Goal: Task Accomplishment & Management: Manage account settings

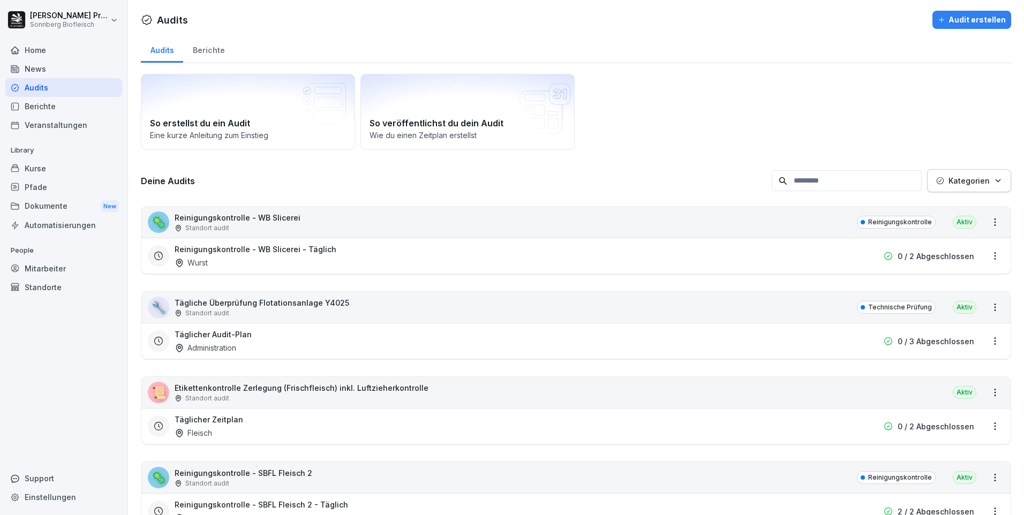
click at [355, 224] on div "🦠 Reinigungskontrolle - WB Slicerei Standort audit Reinigungskontrolle Aktiv" at bounding box center [575, 222] width 869 height 31
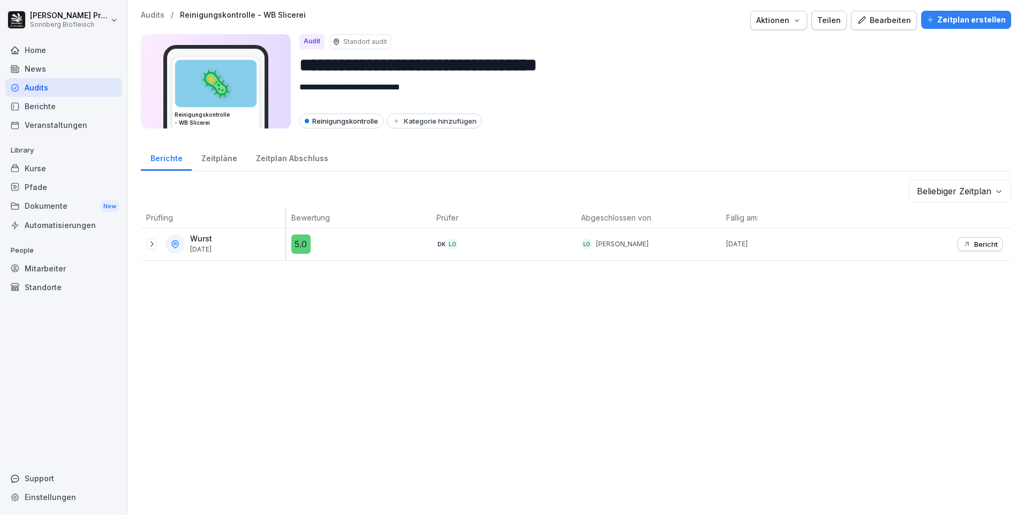
click at [888, 20] on div "Bearbeiten" at bounding box center [884, 20] width 54 height 12
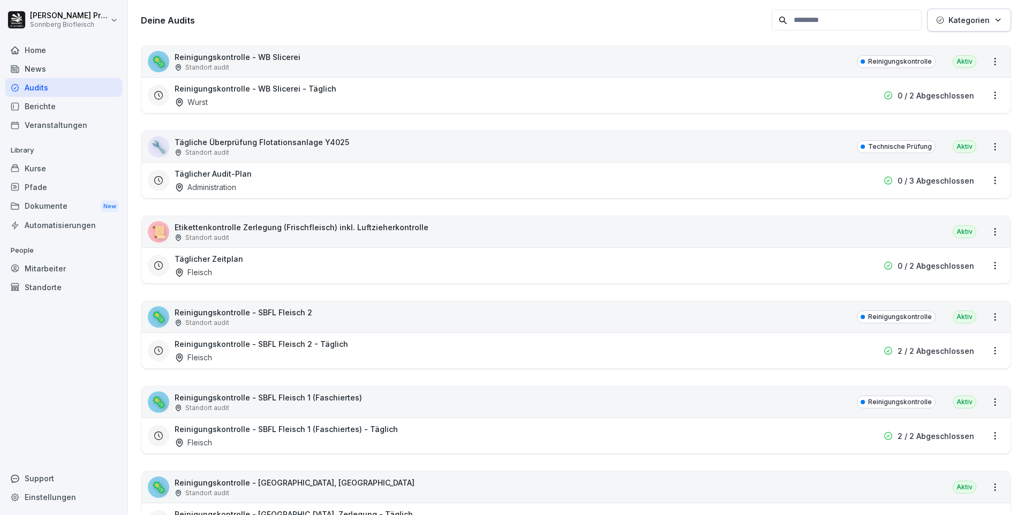
scroll to position [268, 0]
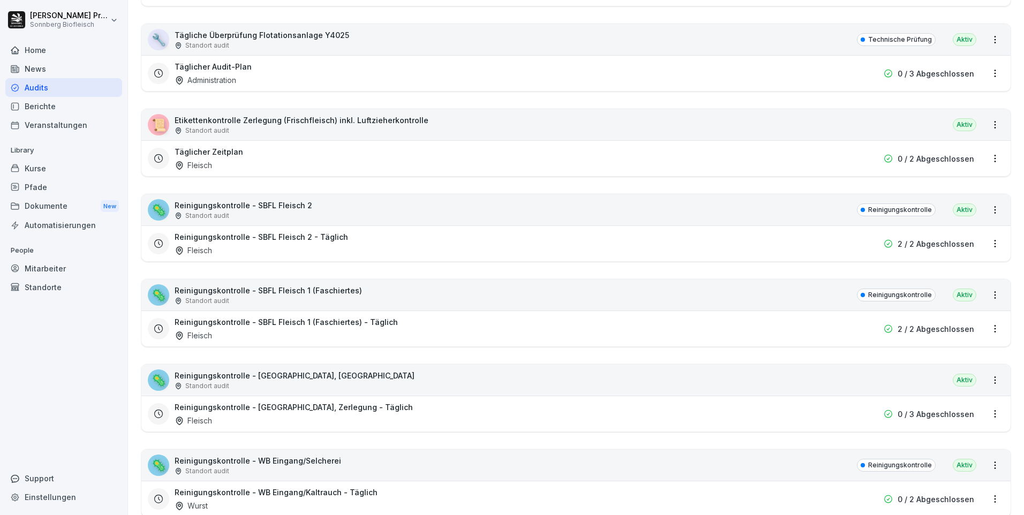
click at [702, 215] on div "🦠 Reinigungskontrolle - SBFL Fleisch 2 Standort audit Reinigungskontrolle Aktiv" at bounding box center [575, 209] width 869 height 31
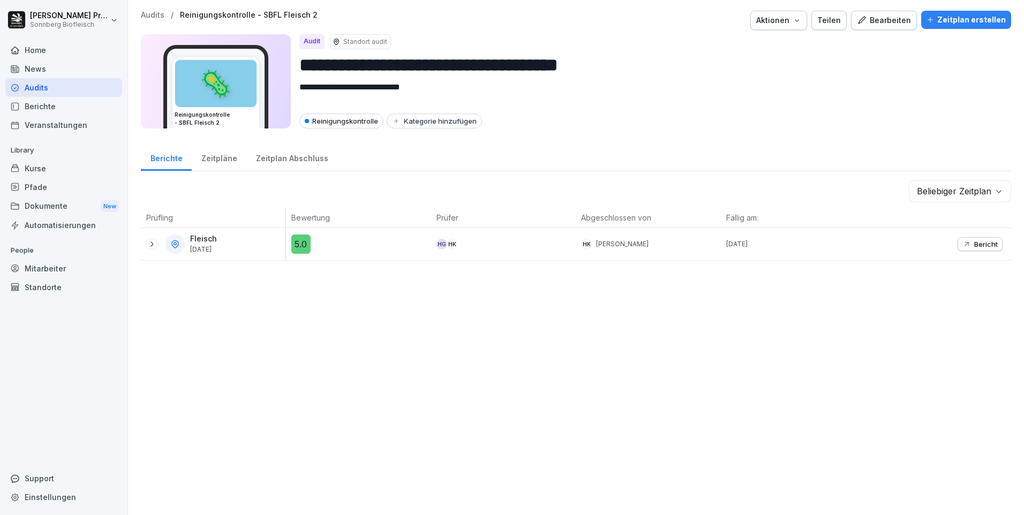
click at [885, 20] on div "Bearbeiten" at bounding box center [884, 20] width 54 height 12
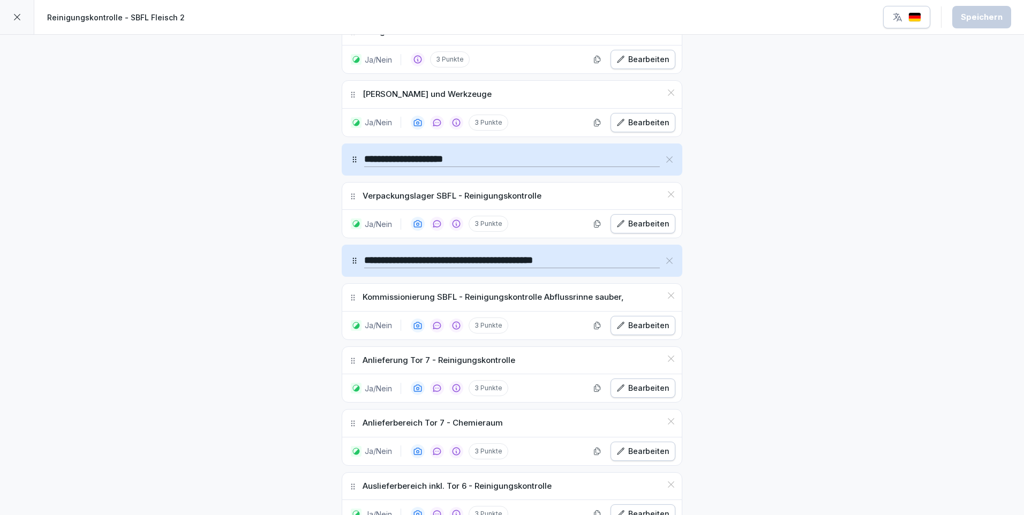
scroll to position [1107, 0]
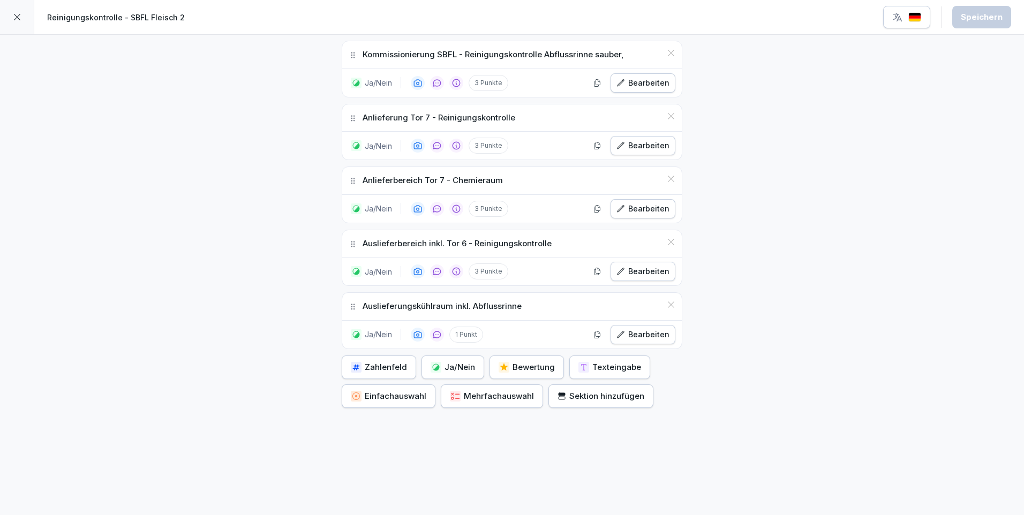
click at [605, 361] on div "Texteingabe" at bounding box center [609, 367] width 63 height 12
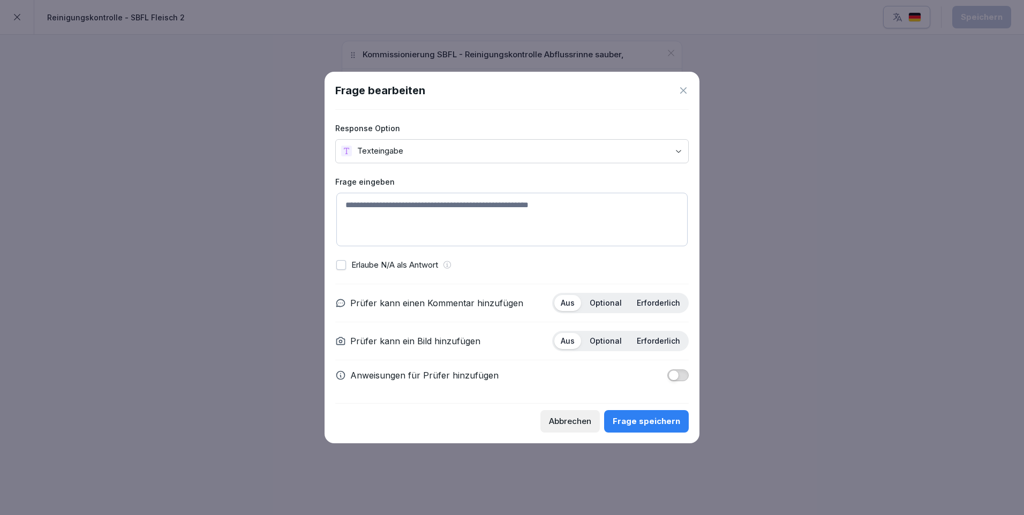
click at [410, 146] on body "**********" at bounding box center [512, 257] width 1024 height 515
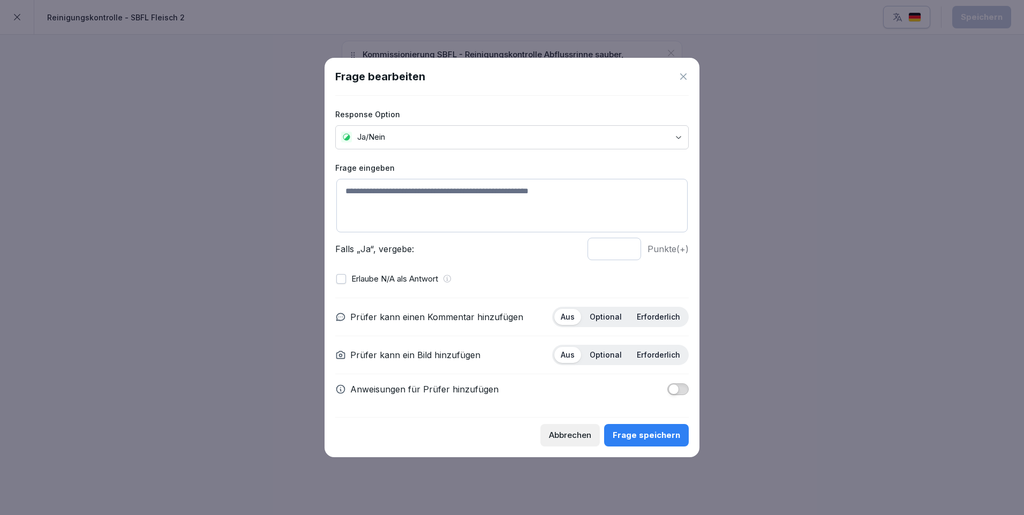
click at [379, 200] on textarea at bounding box center [511, 206] width 351 height 54
click at [418, 193] on textarea "**********" at bounding box center [511, 206] width 351 height 54
type textarea "**********"
click at [607, 316] on p "Optional" at bounding box center [605, 317] width 32 height 10
click at [614, 352] on p "Optional" at bounding box center [605, 355] width 32 height 10
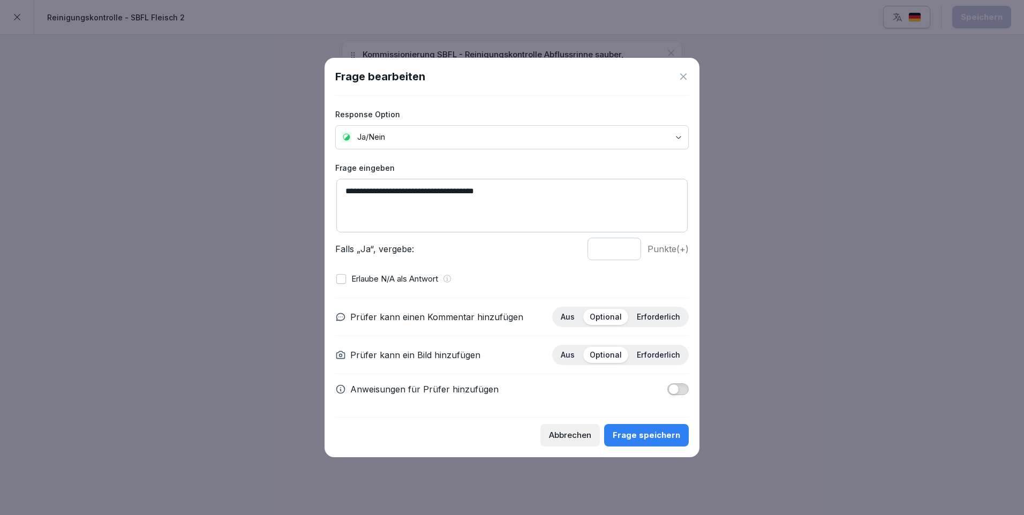
click at [605, 252] on input "*" at bounding box center [614, 249] width 54 height 22
click at [625, 247] on input "*" at bounding box center [614, 249] width 54 height 22
type input "*"
click at [625, 247] on input "*" at bounding box center [614, 249] width 54 height 22
click at [648, 440] on div "Frage speichern" at bounding box center [645, 435] width 67 height 12
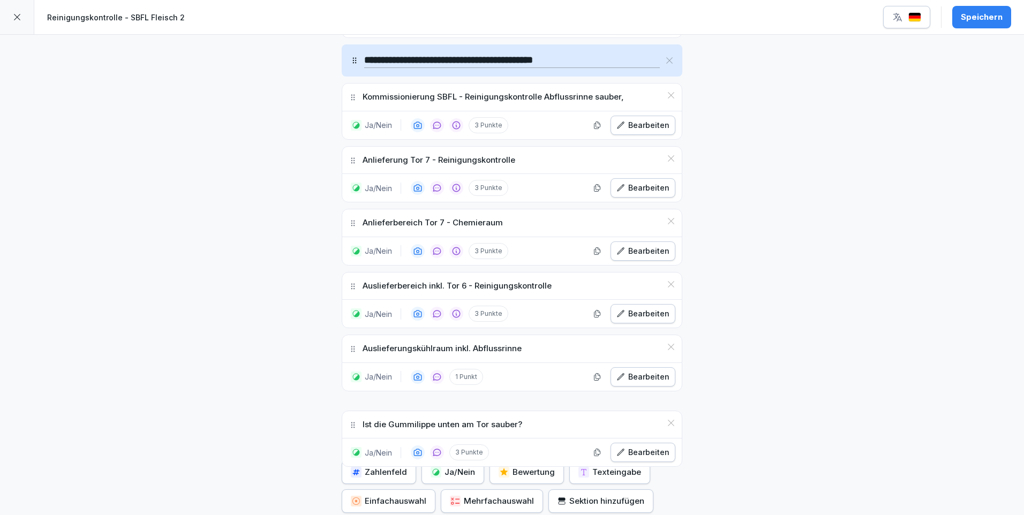
scroll to position [1059, 0]
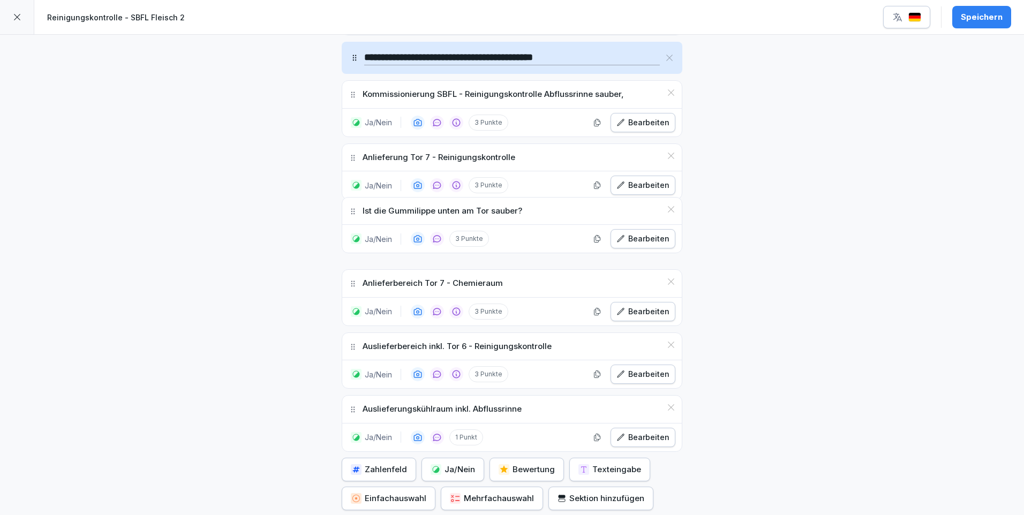
drag, startPoint x: 349, startPoint y: 365, endPoint x: 521, endPoint y: 215, distance: 228.4
click at [521, 215] on div "Ist die Gummilippe unten am Tor sauber?" at bounding box center [511, 211] width 339 height 27
click at [577, 227] on div "Ist die Gummilippe unten am Tor sauber?" at bounding box center [511, 220] width 339 height 27
click at [650, 251] on div "Bearbeiten" at bounding box center [642, 249] width 53 height 12
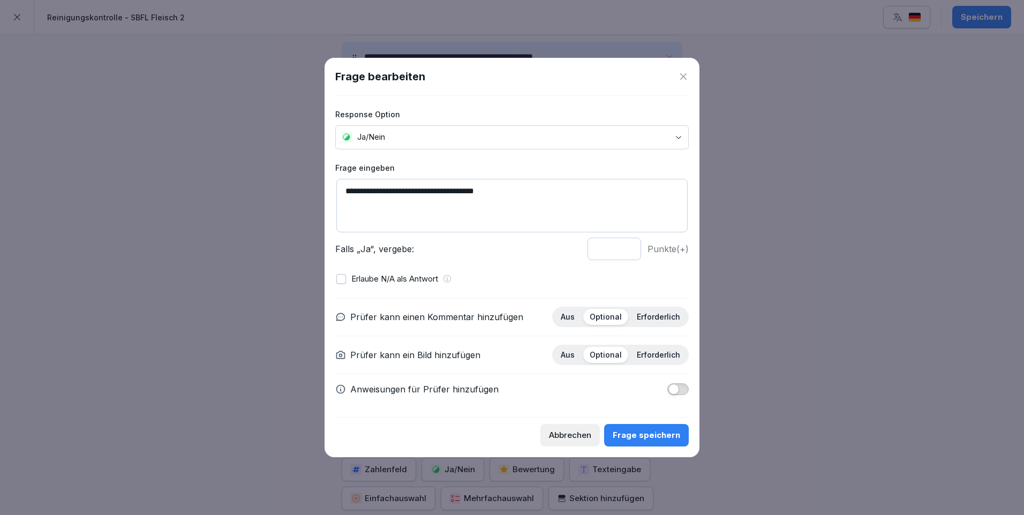
click at [368, 190] on textarea "**********" at bounding box center [511, 206] width 351 height 54
click at [422, 191] on textarea "**********" at bounding box center [511, 206] width 351 height 54
click at [548, 213] on textarea "**********" at bounding box center [511, 206] width 351 height 54
click at [579, 188] on textarea "**********" at bounding box center [511, 206] width 351 height 54
type textarea "**********"
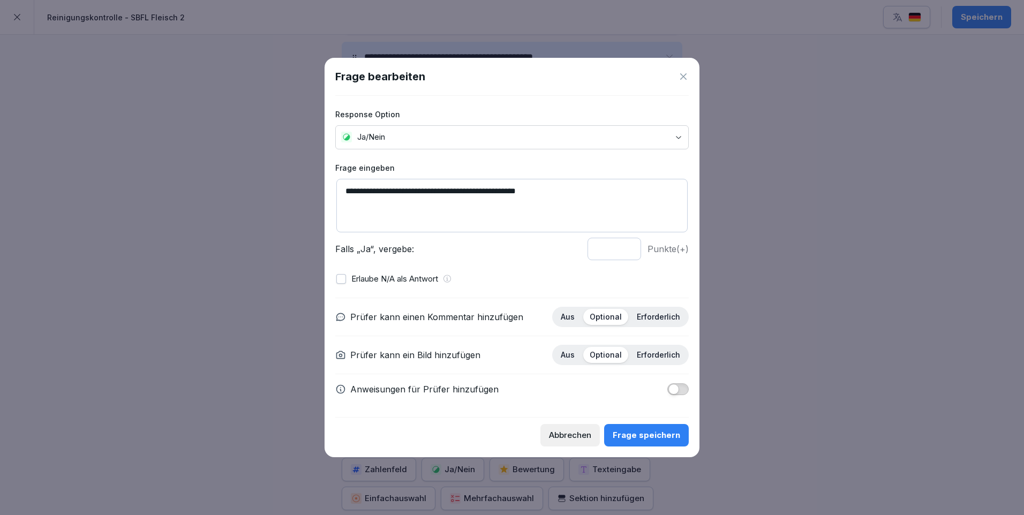
click at [646, 441] on div "Frage speichern" at bounding box center [645, 435] width 67 height 12
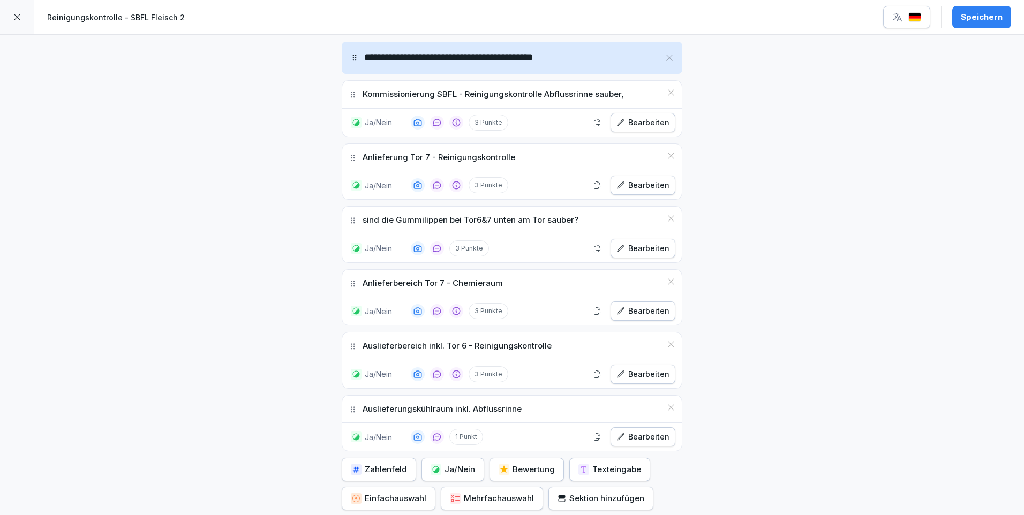
click at [983, 15] on div "Speichern" at bounding box center [981, 17] width 42 height 12
click at [18, 18] on icon at bounding box center [17, 17] width 6 height 6
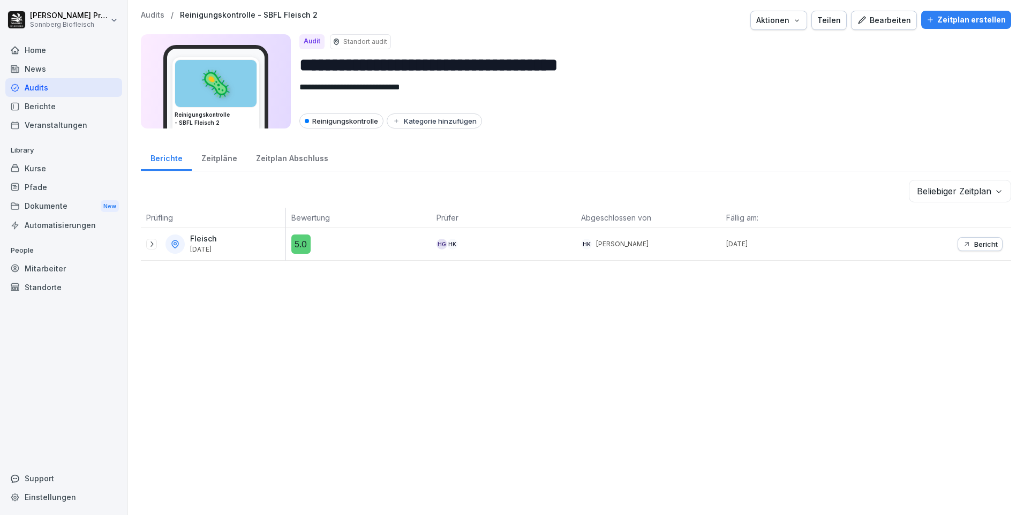
click at [157, 14] on p "Audits" at bounding box center [153, 15] width 24 height 9
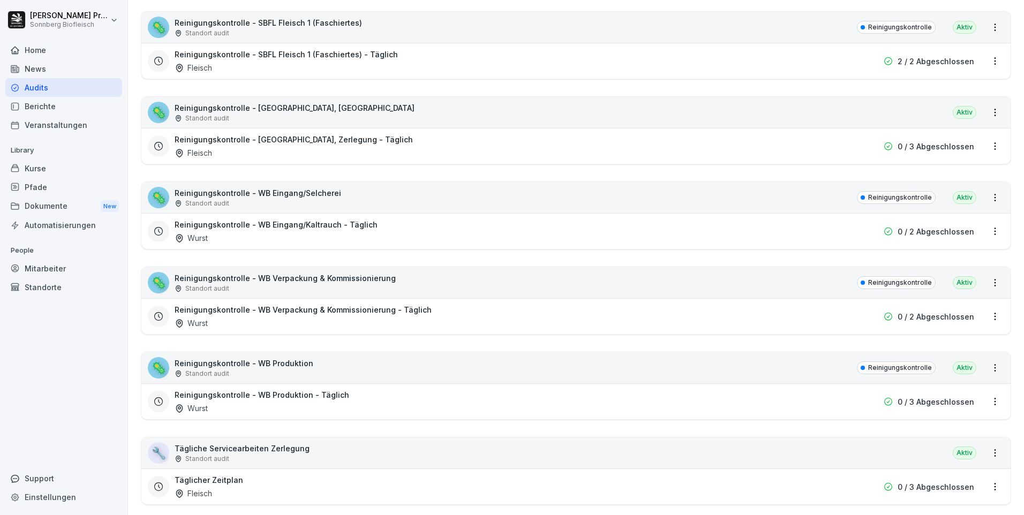
scroll to position [642, 0]
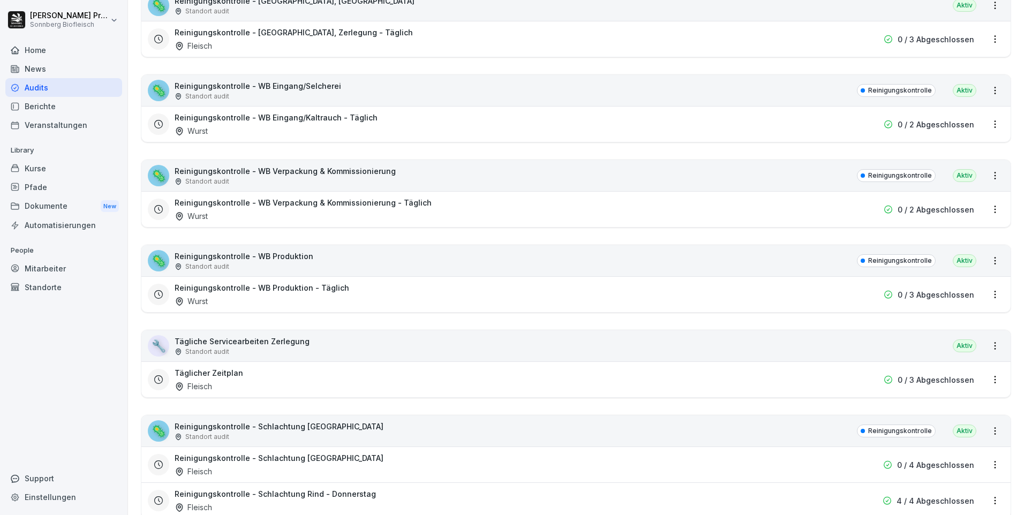
click at [724, 182] on div "🦠 Reinigungskontrolle - WB Verpackung & Kommissionierung Standort audit Reinigu…" at bounding box center [575, 175] width 869 height 31
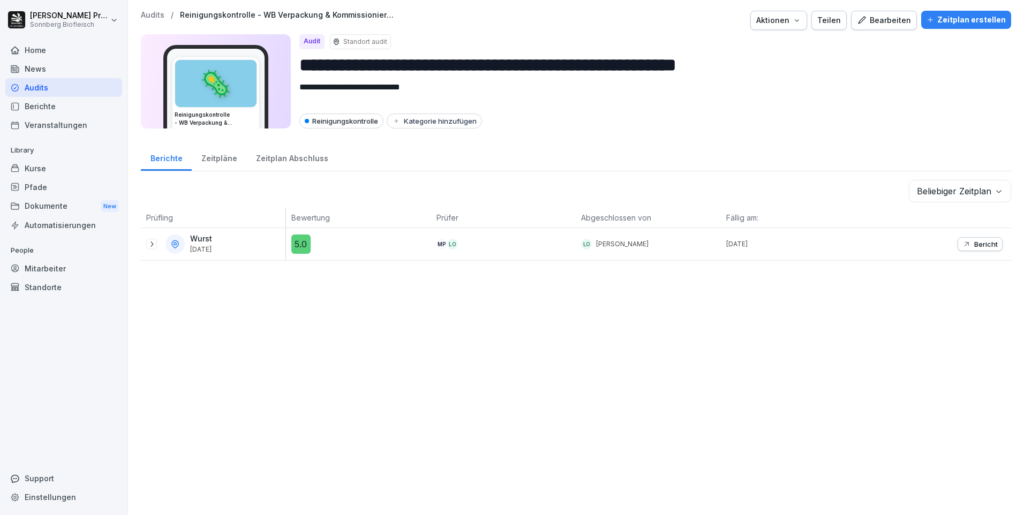
click at [884, 22] on div "Bearbeiten" at bounding box center [884, 20] width 54 height 12
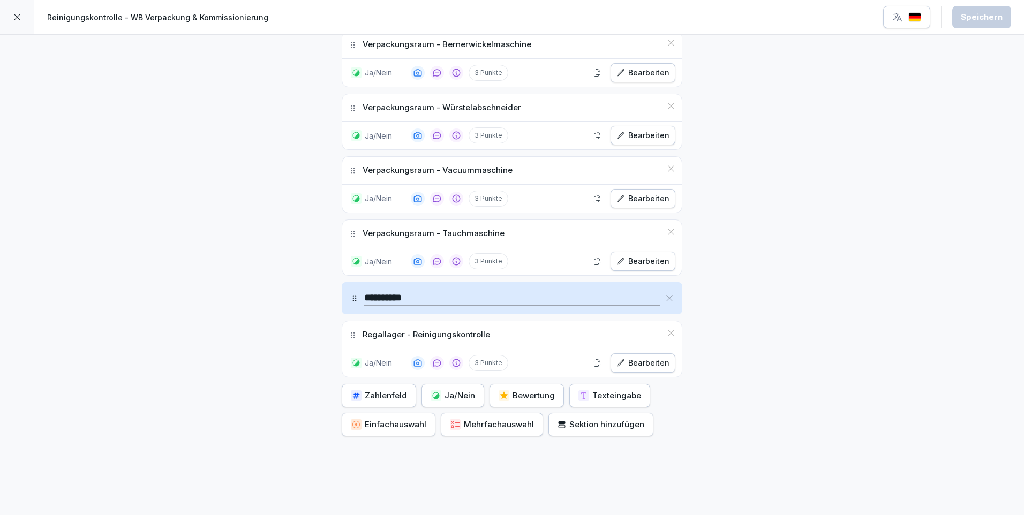
scroll to position [1107, 0]
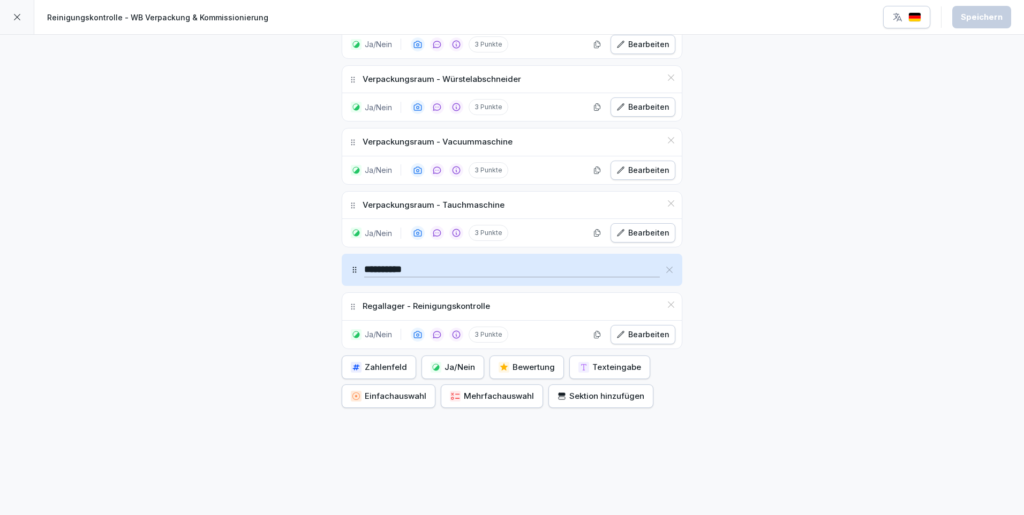
click at [599, 390] on div "Sektion hinzufügen" at bounding box center [600, 396] width 87 height 12
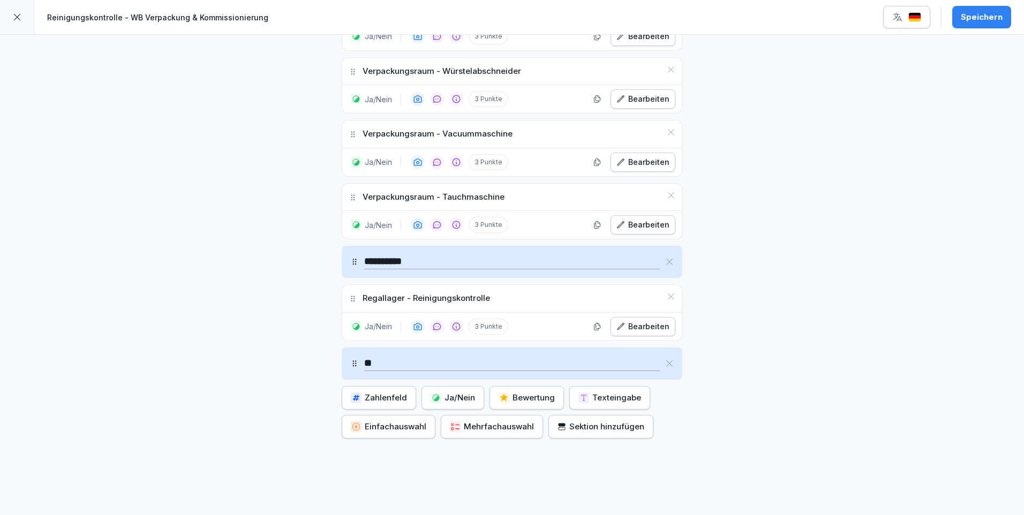
type input "*"
type input "**********"
click at [611, 397] on div "Texteingabe" at bounding box center [609, 398] width 63 height 12
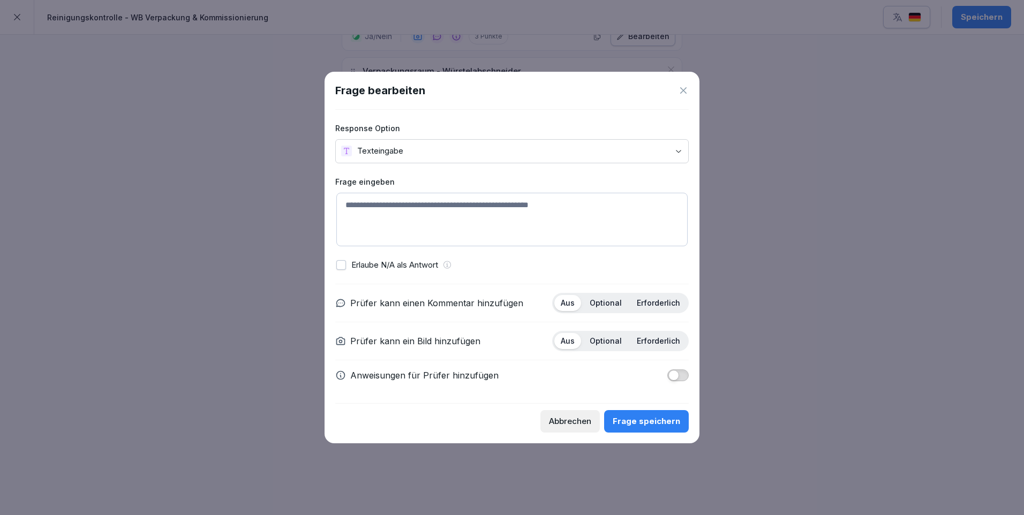
click at [399, 153] on body "**********" at bounding box center [512, 257] width 1024 height 515
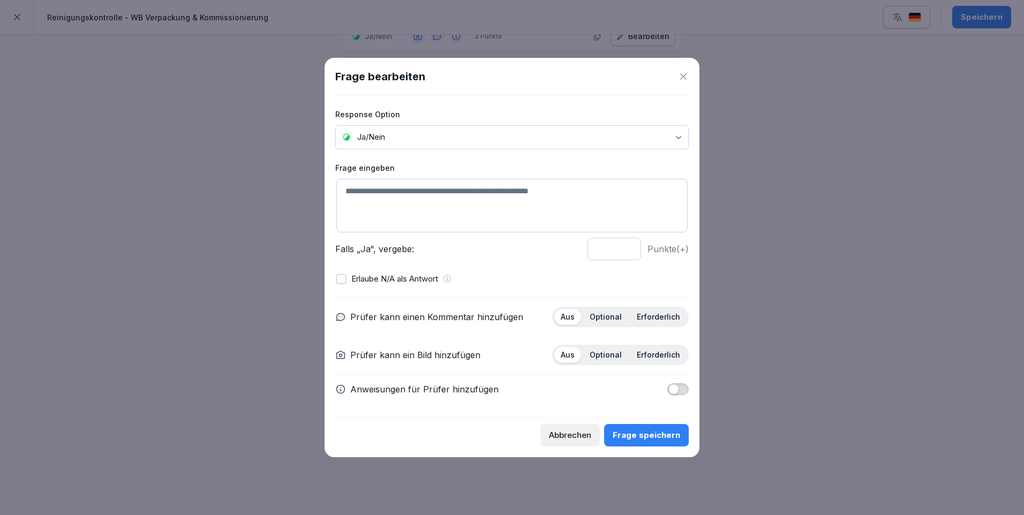
click at [376, 192] on textarea at bounding box center [511, 206] width 351 height 54
type textarea "**********"
click at [618, 316] on p "Optional" at bounding box center [605, 317] width 32 height 10
click at [605, 353] on p "Optional" at bounding box center [605, 355] width 32 height 10
click at [627, 245] on input "*" at bounding box center [614, 249] width 54 height 22
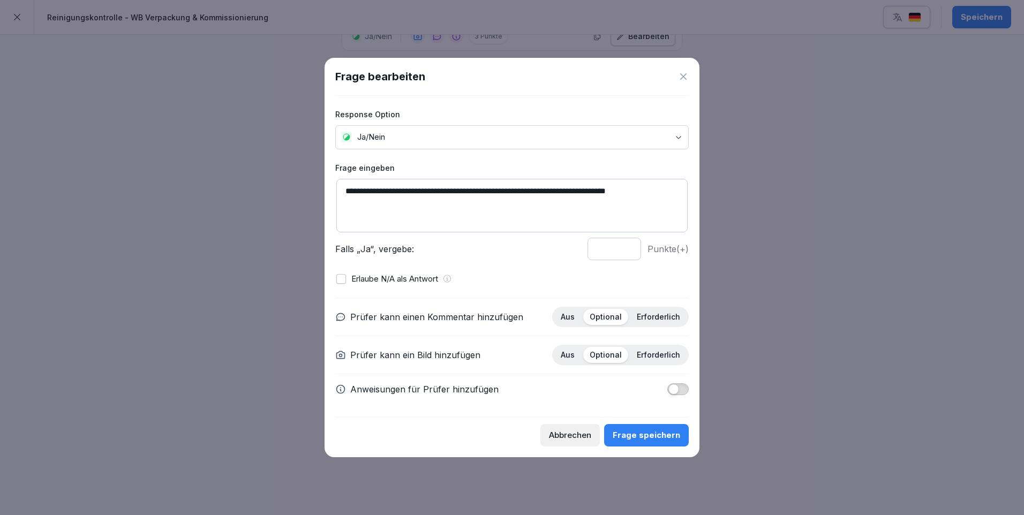
type input "*"
click at [627, 245] on input "*" at bounding box center [614, 249] width 54 height 22
click at [647, 436] on div "Frage speichern" at bounding box center [645, 435] width 67 height 12
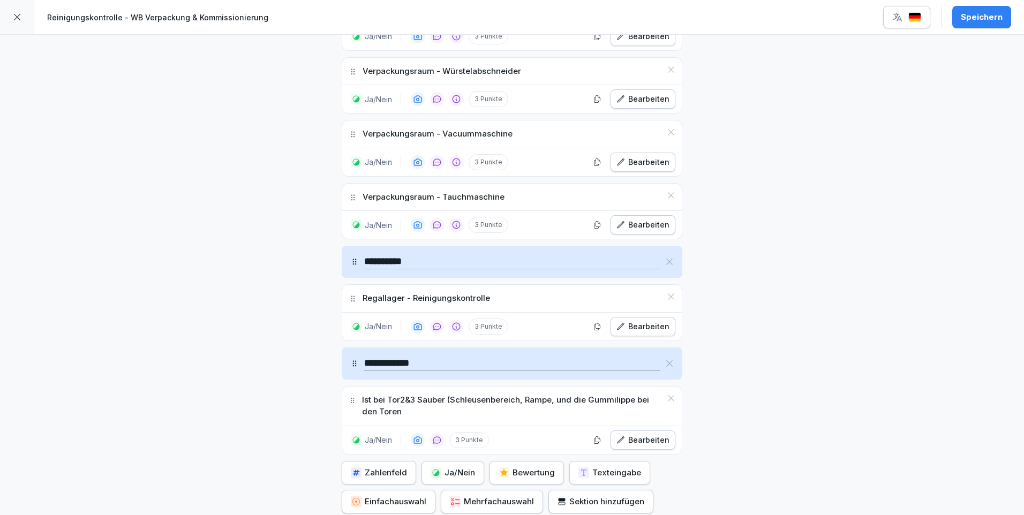
scroll to position [947, 0]
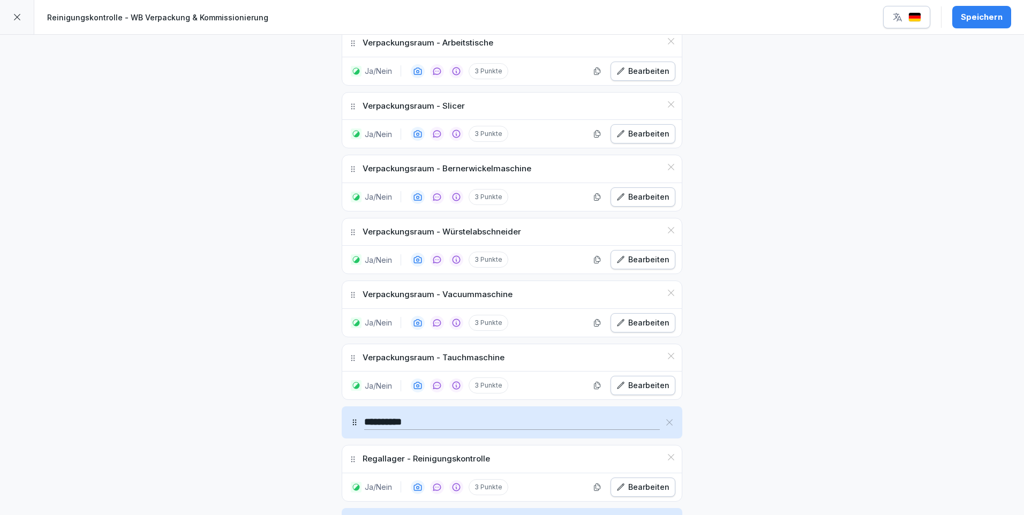
click at [975, 19] on div "Speichern" at bounding box center [981, 17] width 42 height 12
click at [20, 14] on icon at bounding box center [17, 17] width 9 height 9
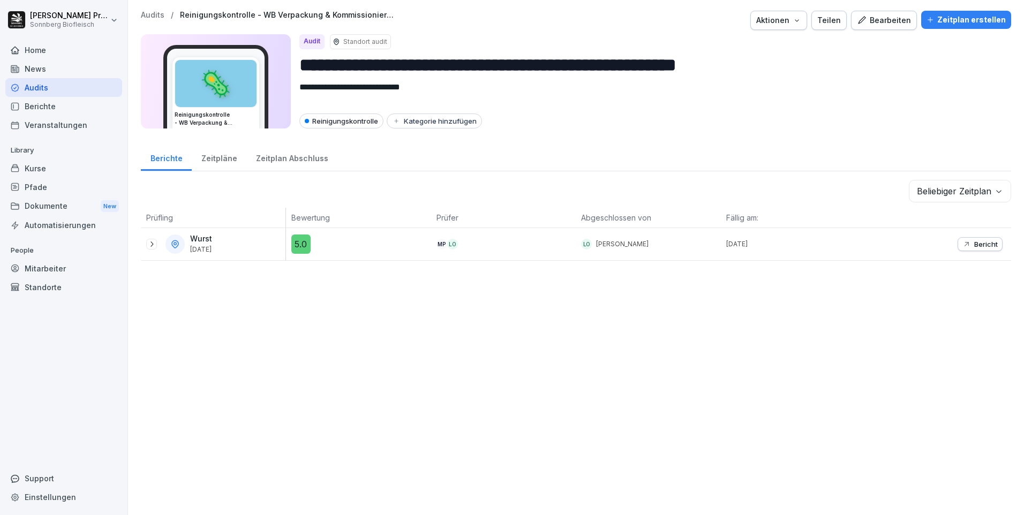
click at [153, 17] on p "Audits" at bounding box center [153, 15] width 24 height 9
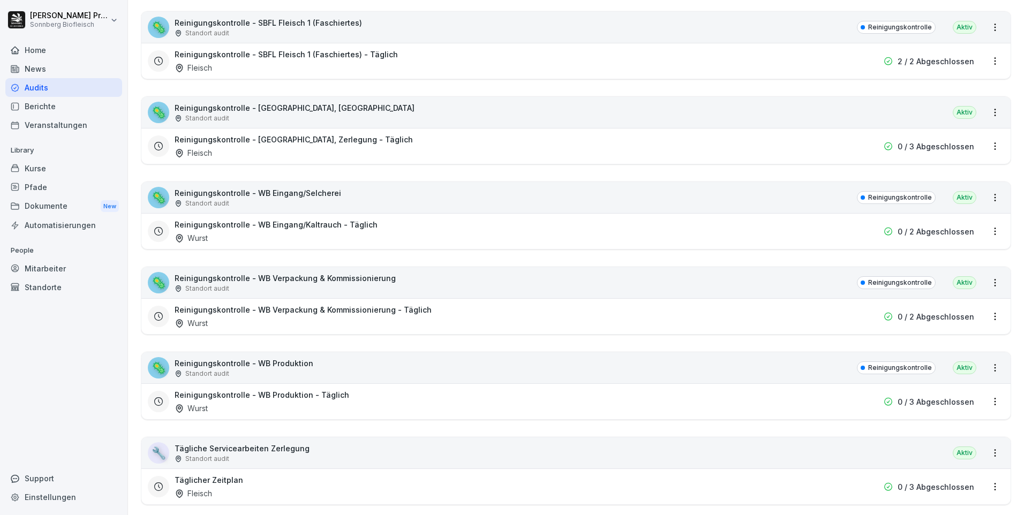
scroll to position [589, 0]
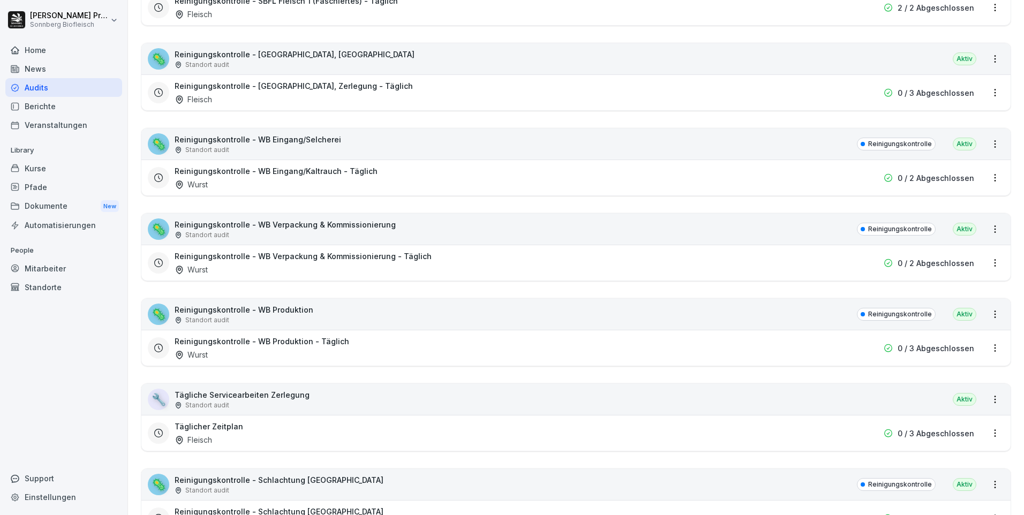
click at [484, 314] on div "🦠 Reinigungskontrolle - WB Produktion Standort audit Reinigungskontrolle Aktiv" at bounding box center [575, 314] width 869 height 31
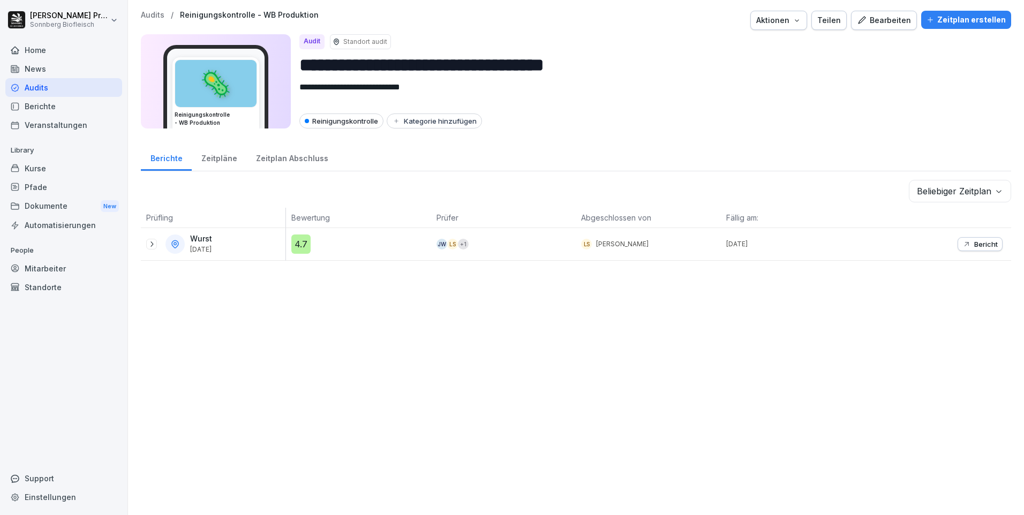
click at [885, 20] on div "Bearbeiten" at bounding box center [884, 20] width 54 height 12
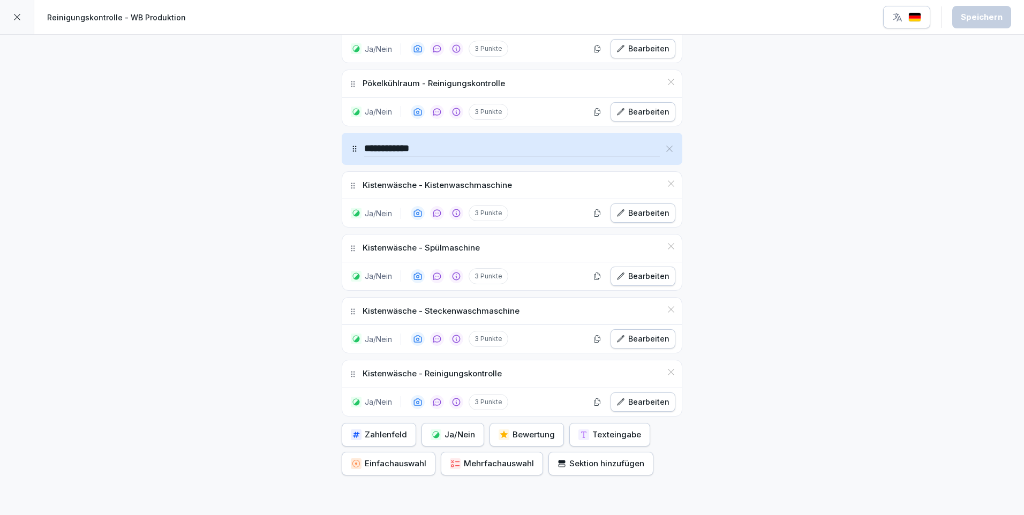
scroll to position [2645, 0]
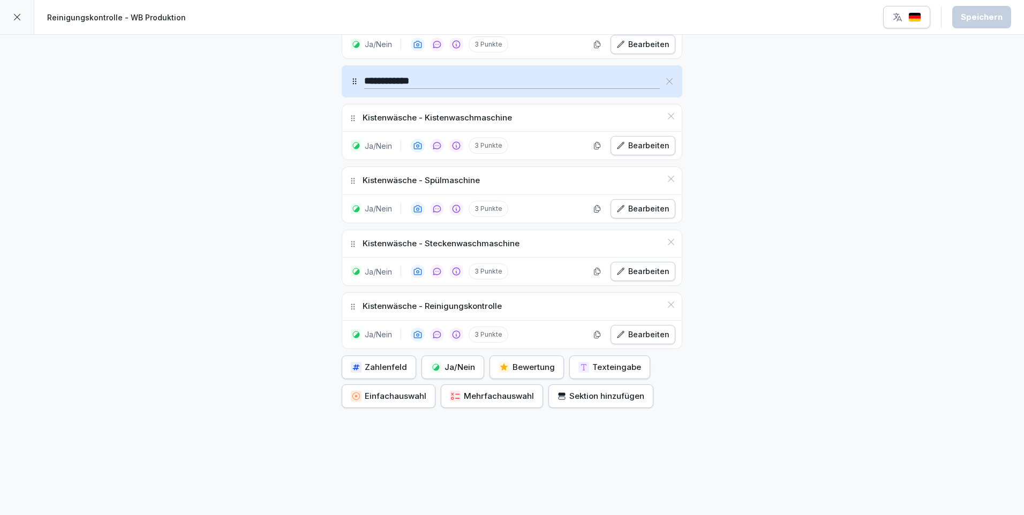
click at [602, 366] on button "Texteingabe" at bounding box center [609, 367] width 81 height 24
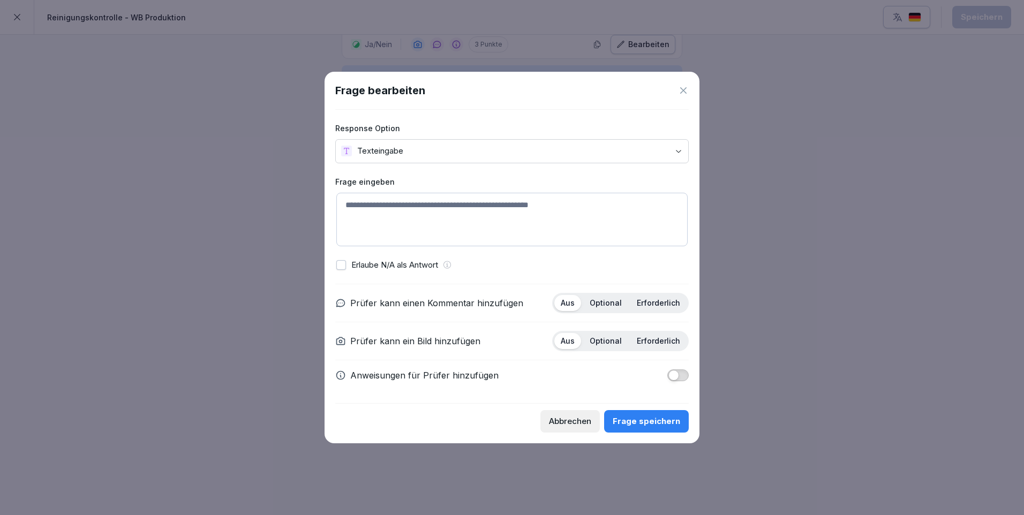
click at [391, 150] on body "**********" at bounding box center [512, 257] width 1024 height 515
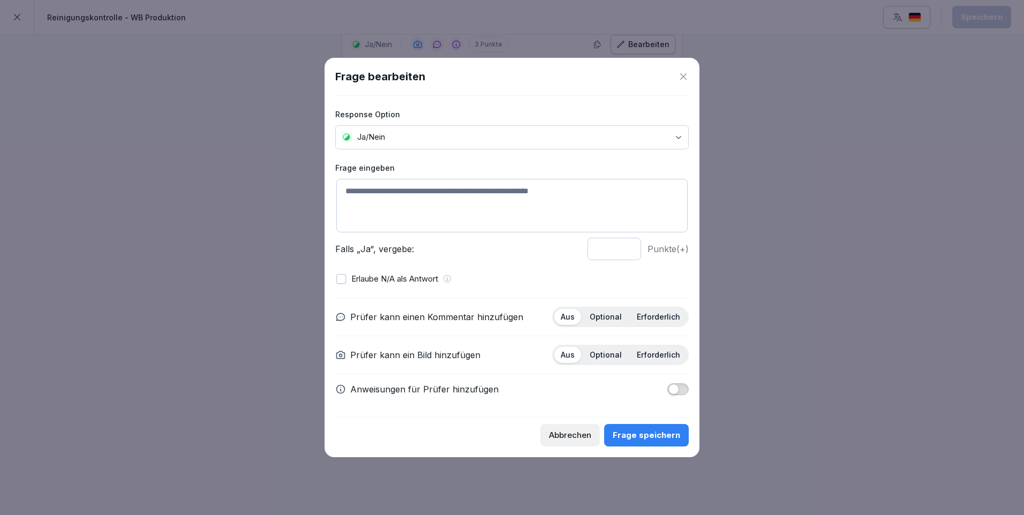
click at [372, 184] on textarea at bounding box center [511, 206] width 351 height 54
type textarea "*"
type textarea "**********"
click at [610, 313] on p "Optional" at bounding box center [605, 317] width 32 height 10
click at [612, 363] on div "Aus Optional Erforderlich" at bounding box center [620, 355] width 137 height 20
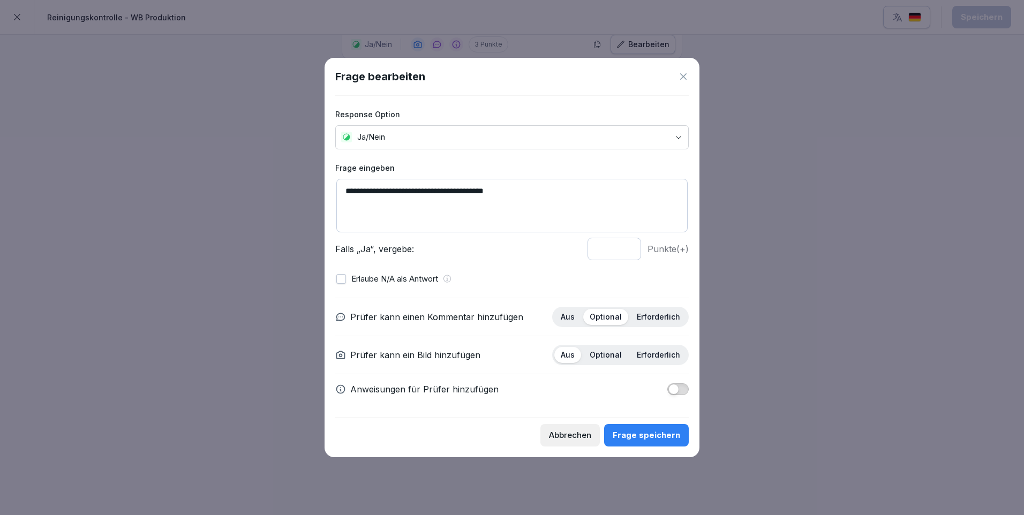
click at [612, 356] on p "Optional" at bounding box center [605, 355] width 32 height 10
click at [629, 246] on input "*" at bounding box center [614, 249] width 54 height 22
type input "*"
click at [627, 246] on input "*" at bounding box center [614, 249] width 54 height 22
click at [649, 444] on button "Frage speichern" at bounding box center [646, 435] width 85 height 22
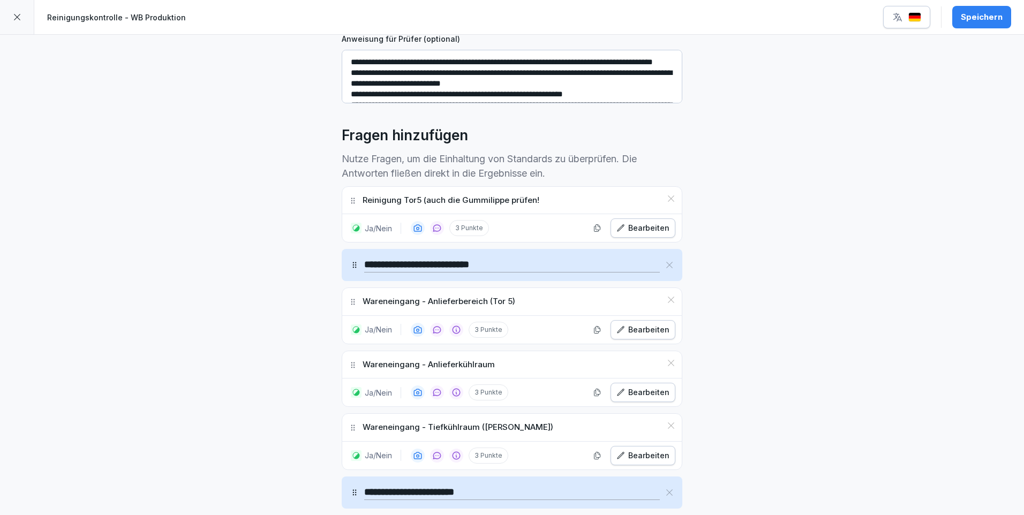
scroll to position [209, 0]
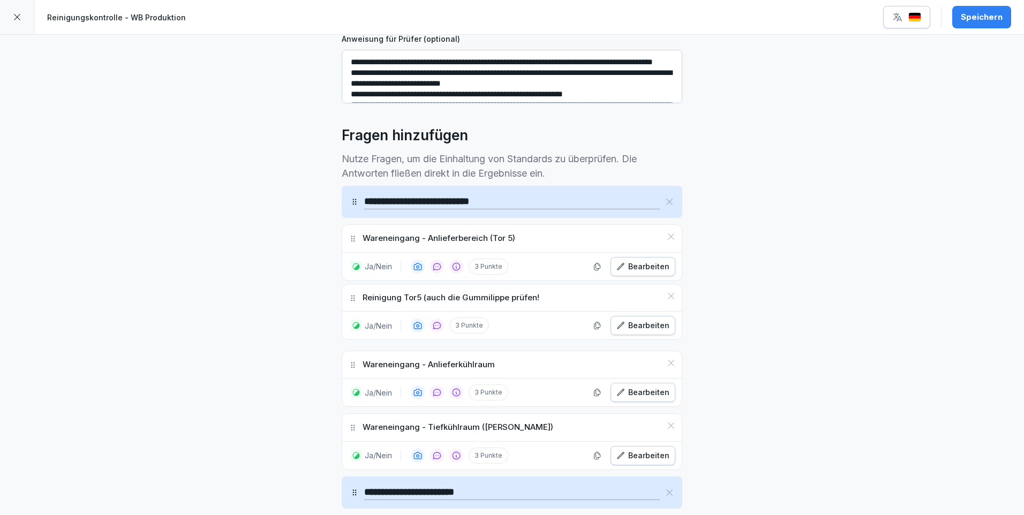
drag, startPoint x: 351, startPoint y: 364, endPoint x: 491, endPoint y: 300, distance: 154.5
click at [491, 300] on div "Reinigung Tor5 (auch die Gummilippe prüfen!" at bounding box center [511, 297] width 339 height 27
click at [978, 16] on div "Speichern" at bounding box center [981, 17] width 42 height 12
click at [13, 14] on icon at bounding box center [17, 17] width 9 height 9
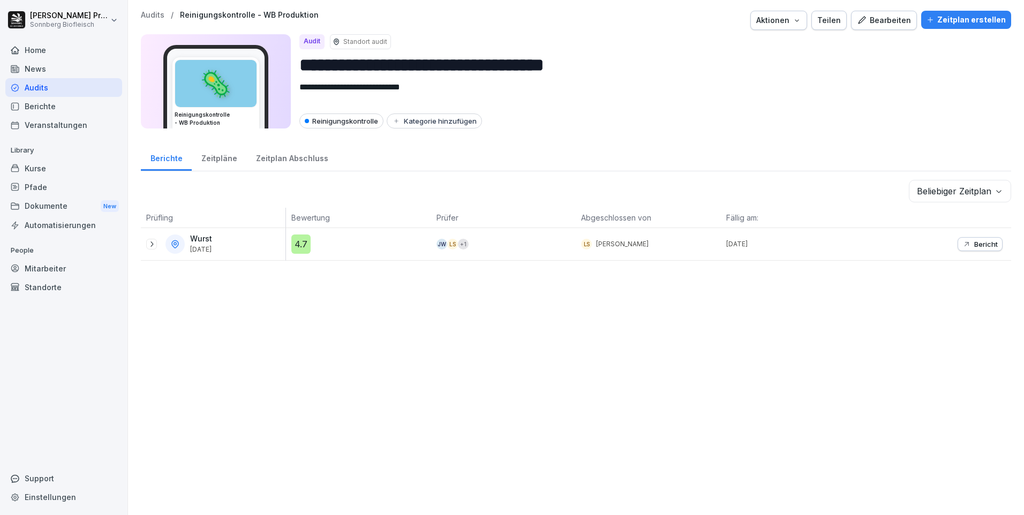
click at [270, 247] on div "[PERSON_NAME] [DATE]" at bounding box center [215, 243] width 139 height 19
click at [901, 17] on div "Bearbeiten" at bounding box center [884, 20] width 54 height 12
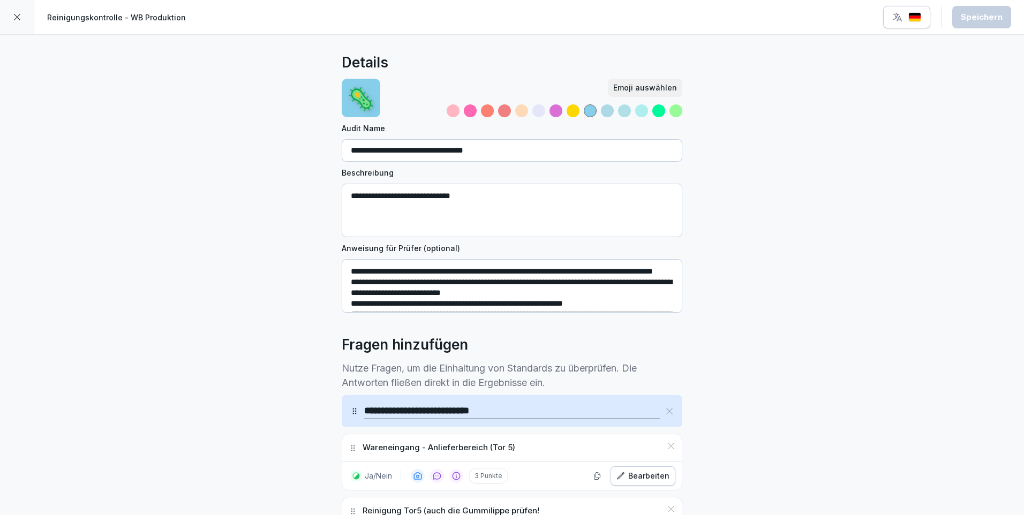
click at [17, 16] on icon at bounding box center [17, 17] width 9 height 9
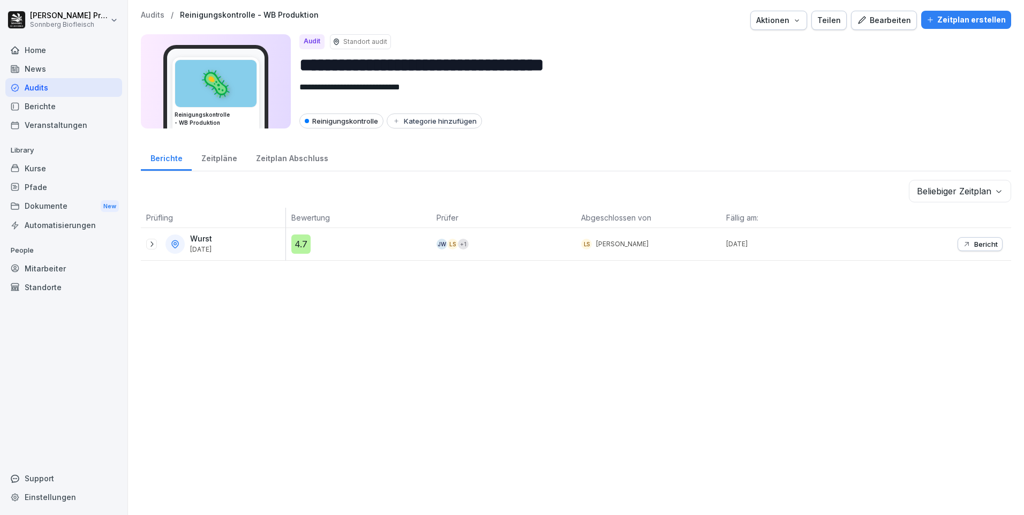
click at [145, 20] on div "Audits / Reinigungskontrolle - WB Produktion Aktionen Teilen Bearbeiten Zeitpla…" at bounding box center [576, 20] width 870 height 19
click at [156, 11] on p "Audits" at bounding box center [153, 15] width 24 height 9
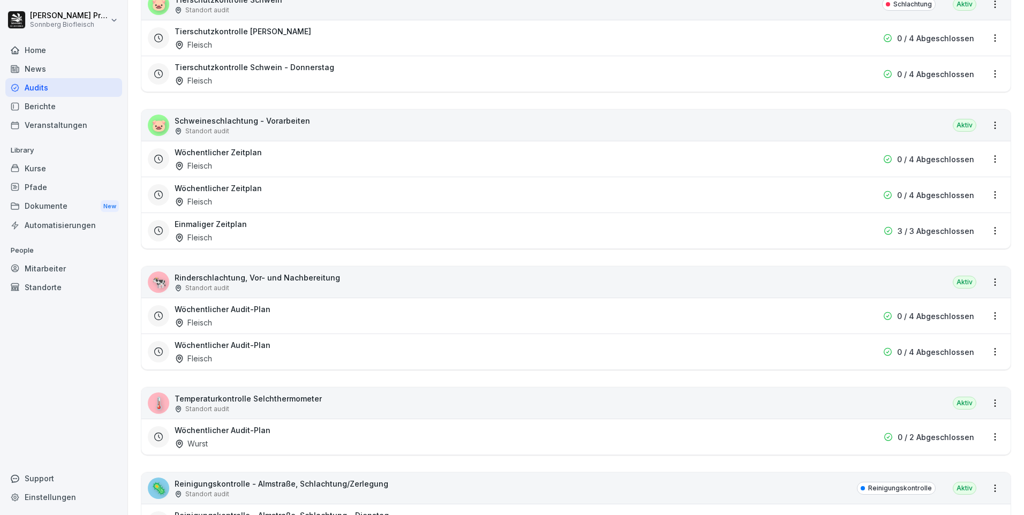
scroll to position [1606, 0]
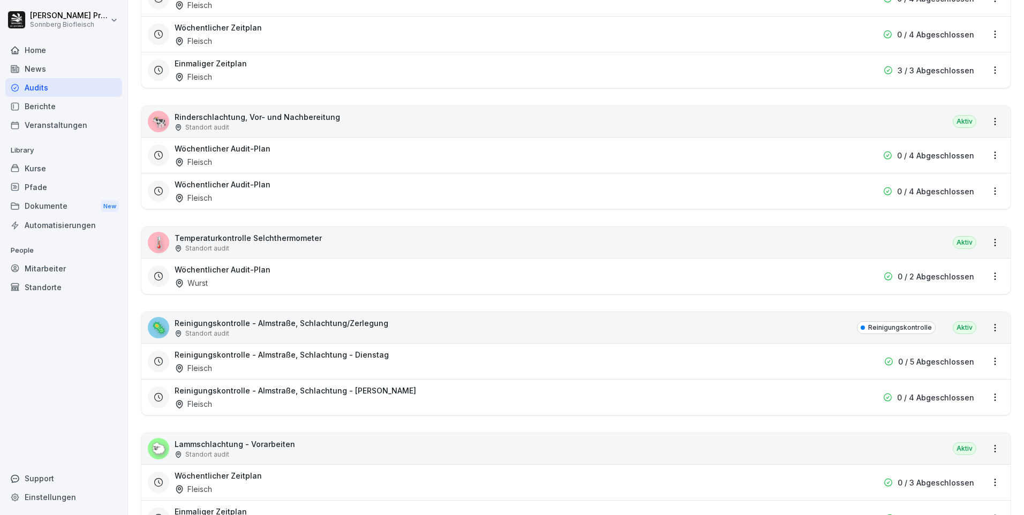
click at [381, 244] on div "🌡️ Temperaturkontrolle Selchthermometer Standort audit Aktiv" at bounding box center [575, 242] width 869 height 31
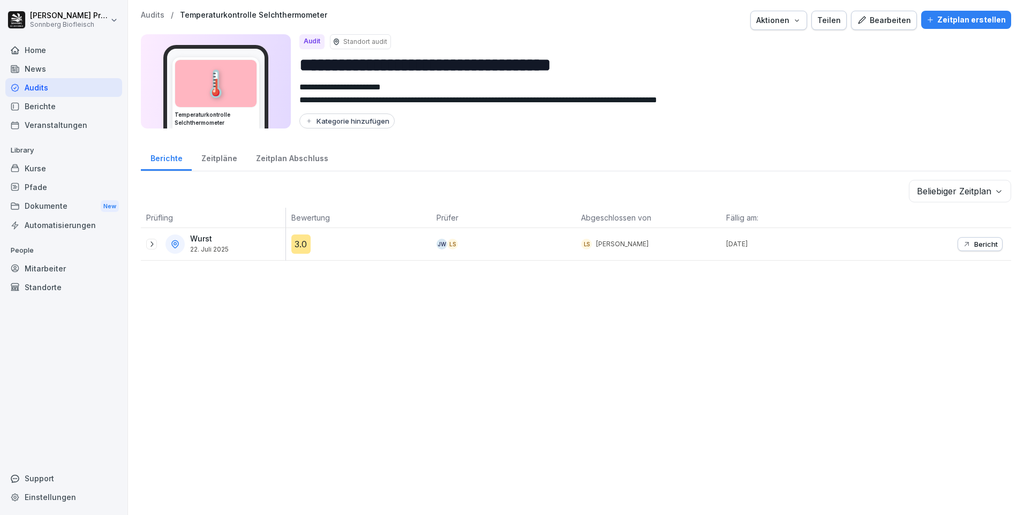
click at [217, 158] on div "Zeitpläne" at bounding box center [219, 156] width 55 height 27
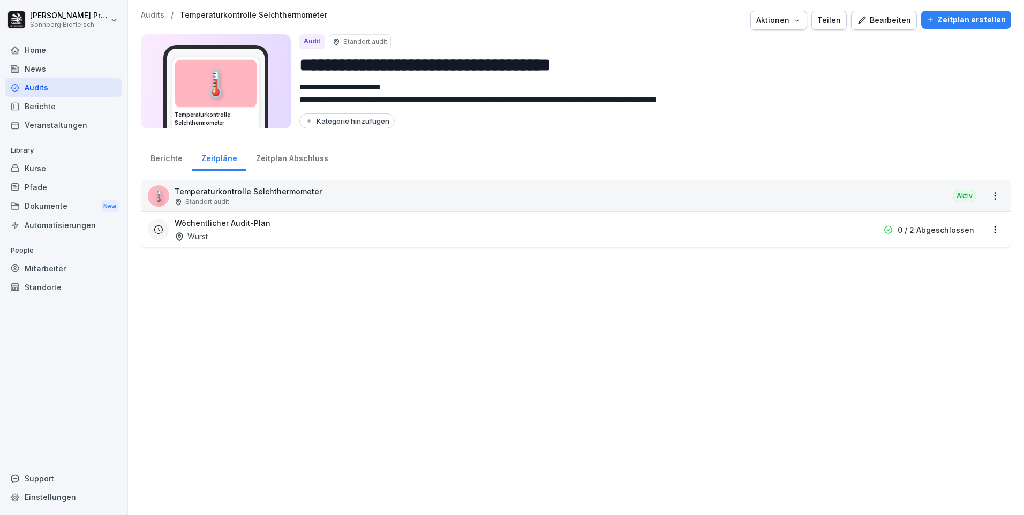
click at [288, 160] on div "Zeitplan Abschluss" at bounding box center [291, 156] width 91 height 27
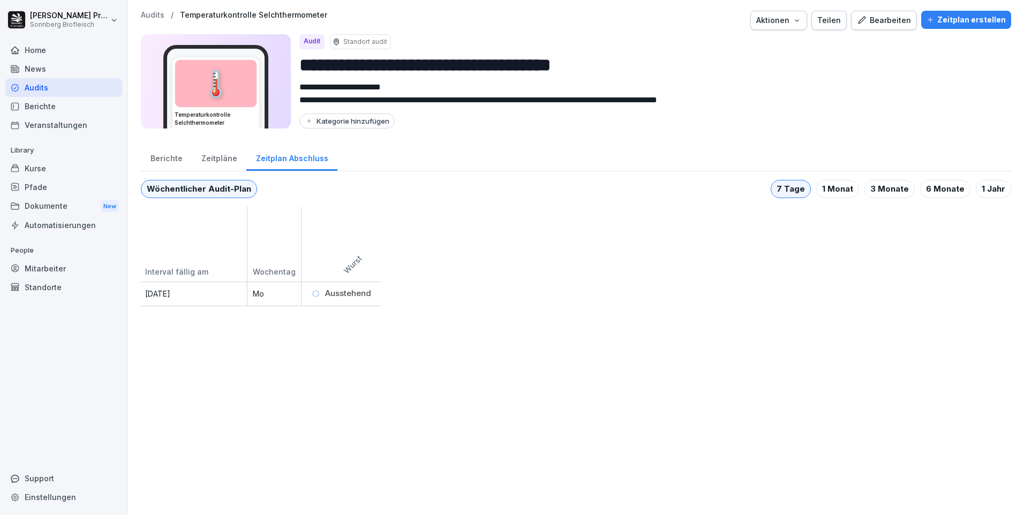
click at [156, 159] on div "Berichte" at bounding box center [166, 156] width 51 height 27
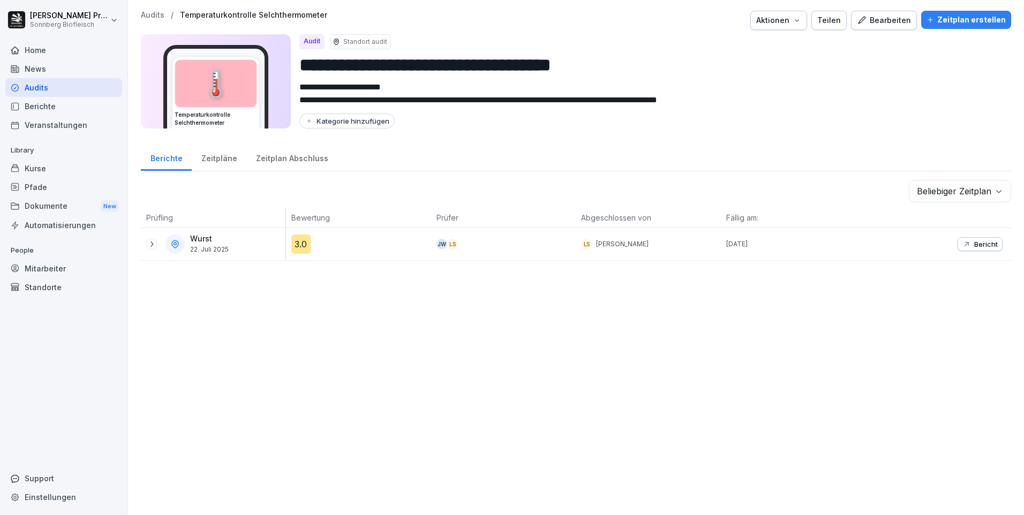
click at [155, 14] on p "Audits" at bounding box center [153, 15] width 24 height 9
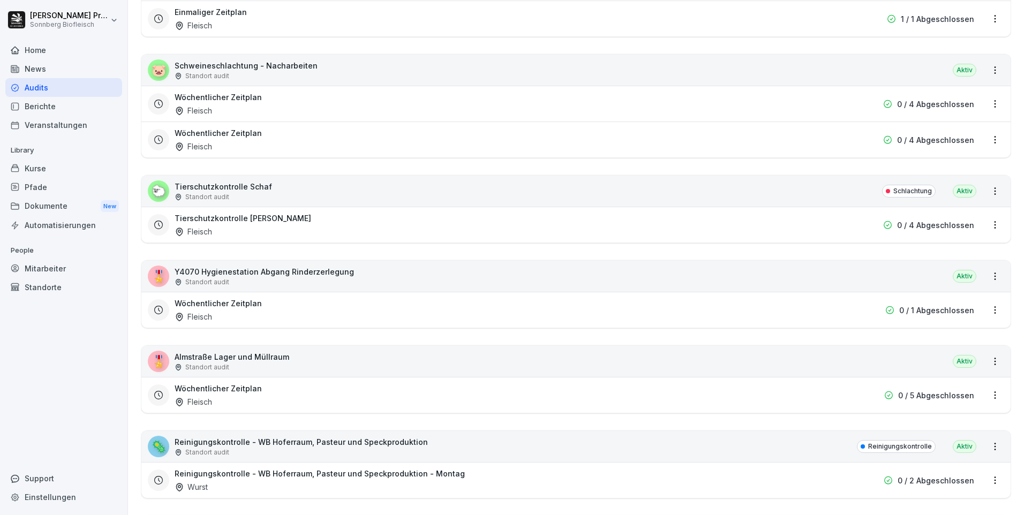
scroll to position [2409, 0]
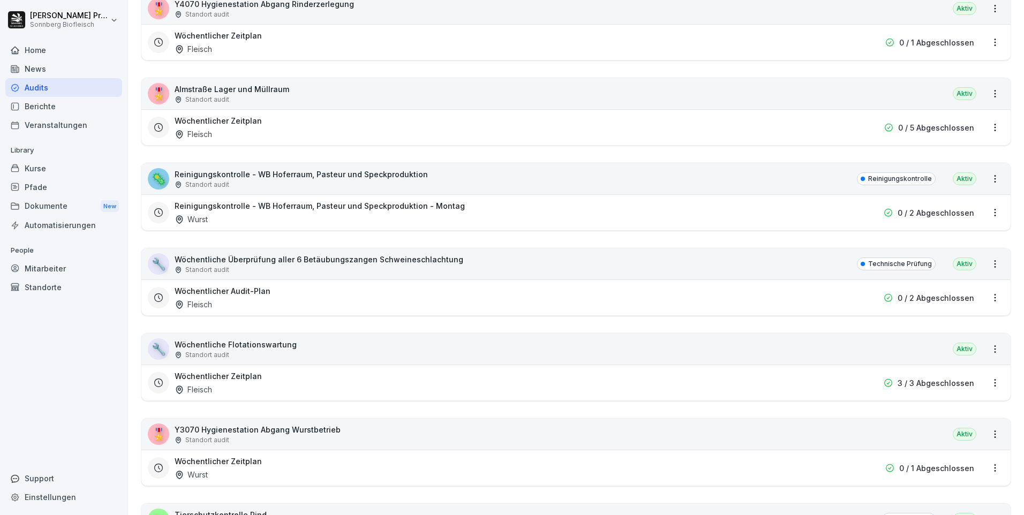
click at [325, 187] on div "Standort audit" at bounding box center [301, 185] width 253 height 10
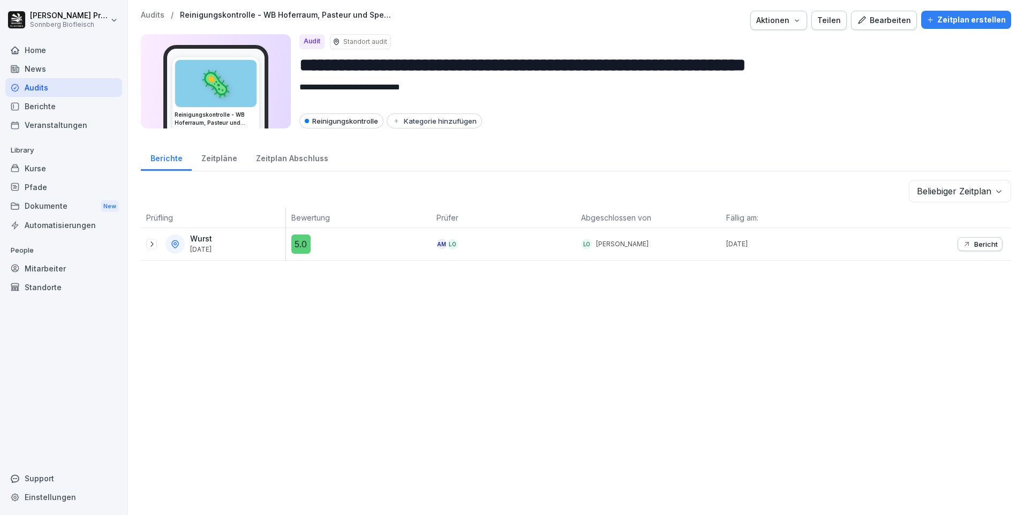
click at [148, 242] on icon at bounding box center [151, 244] width 9 height 9
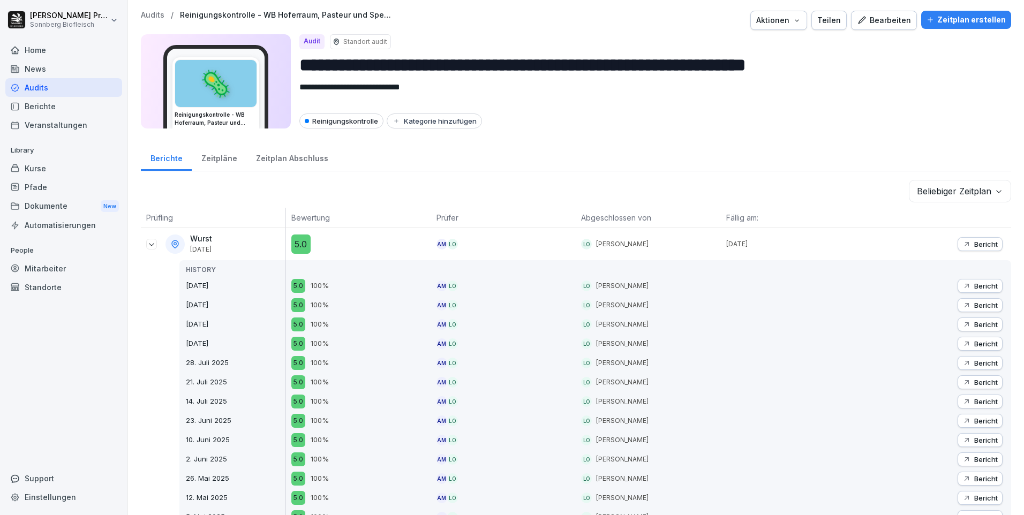
click at [889, 22] on div "Bearbeiten" at bounding box center [884, 20] width 54 height 12
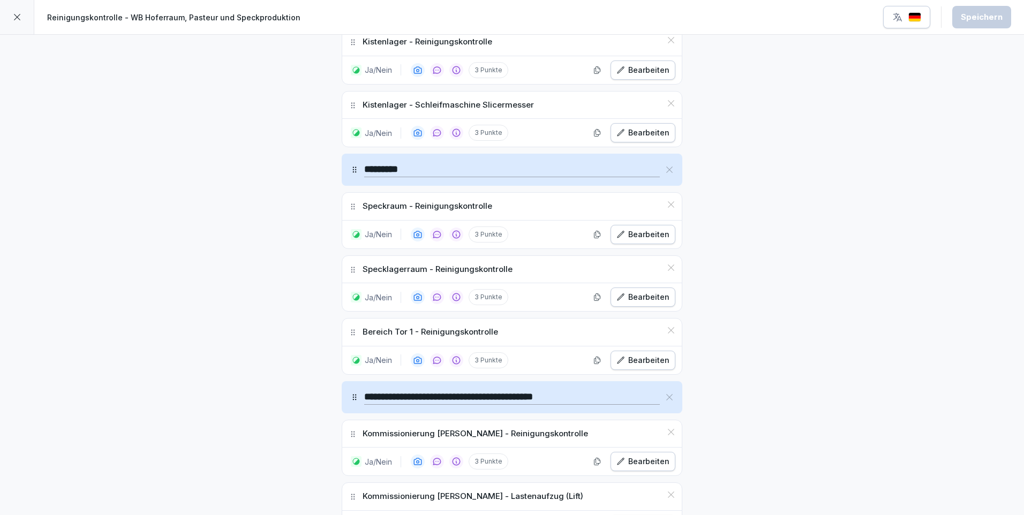
scroll to position [749, 0]
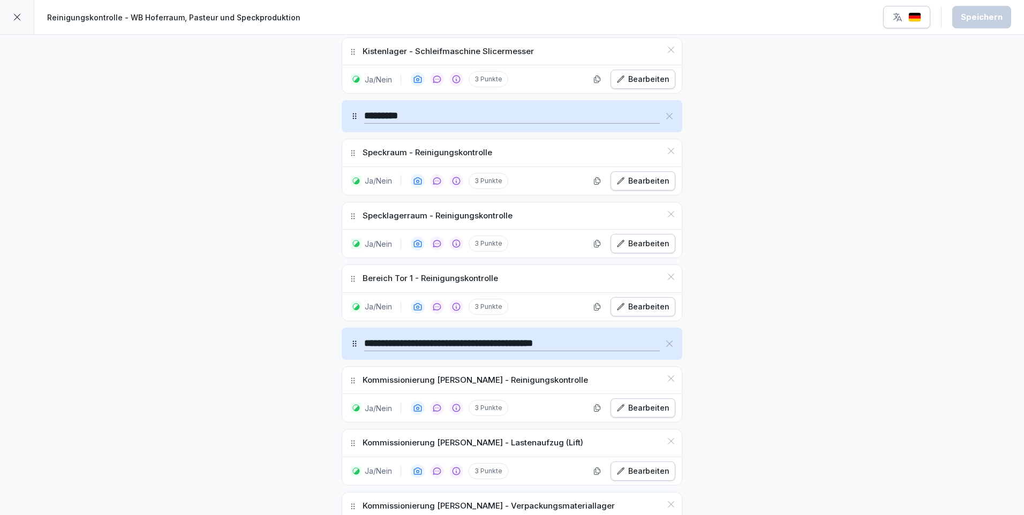
click at [654, 305] on div "Bearbeiten" at bounding box center [642, 307] width 53 height 12
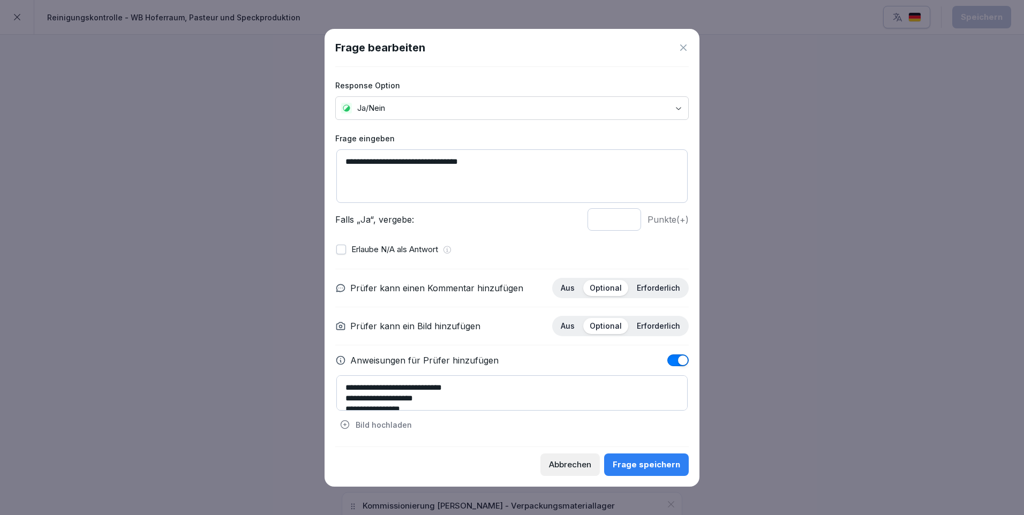
click at [490, 165] on textarea "**********" at bounding box center [511, 176] width 351 height 54
type textarea "**********"
click at [648, 469] on div "Frage speichern" at bounding box center [645, 465] width 67 height 12
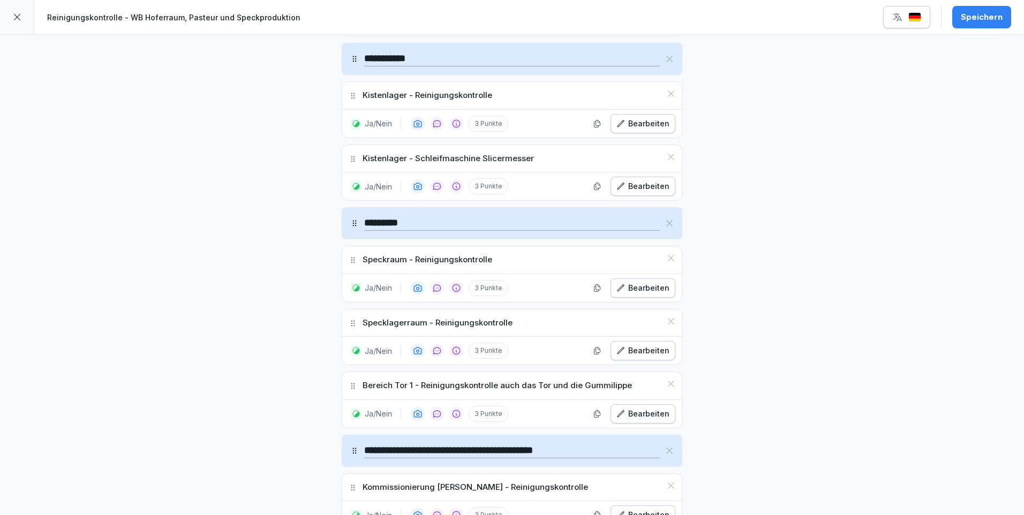
scroll to position [696, 0]
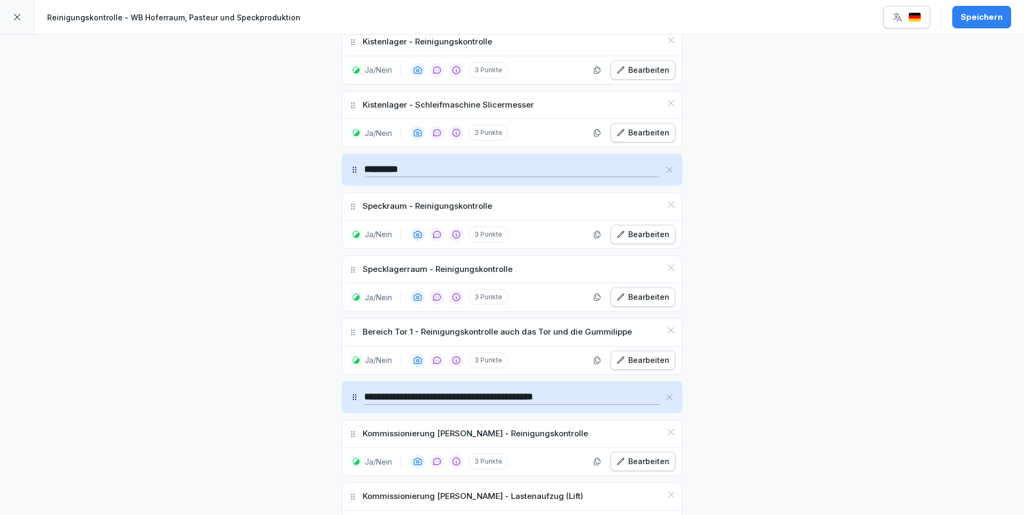
click at [653, 235] on div "Bearbeiten" at bounding box center [642, 235] width 53 height 12
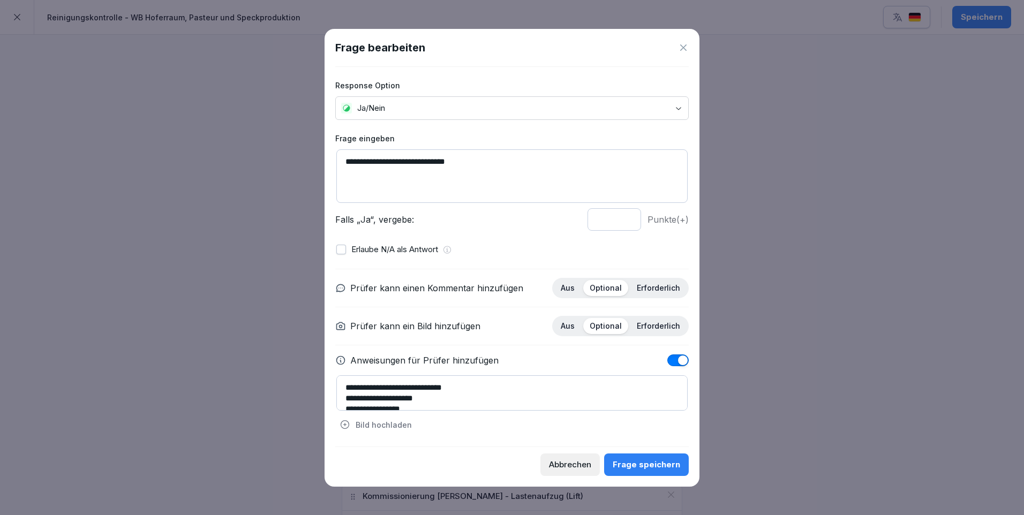
click at [493, 163] on textarea "**********" at bounding box center [511, 176] width 351 height 54
click at [563, 162] on textarea "**********" at bounding box center [511, 176] width 351 height 54
type textarea "**********"
click at [652, 465] on div "Frage speichern" at bounding box center [645, 465] width 67 height 12
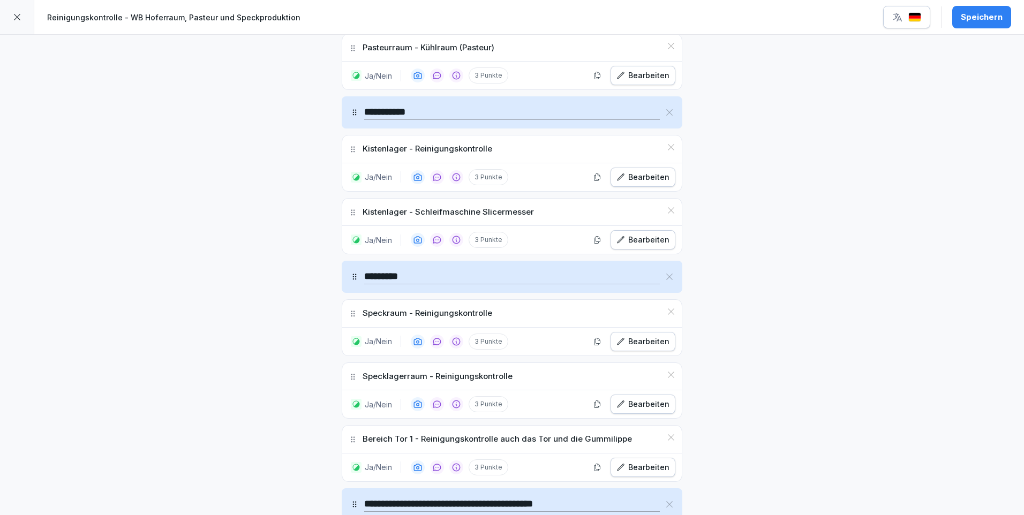
scroll to position [696, 0]
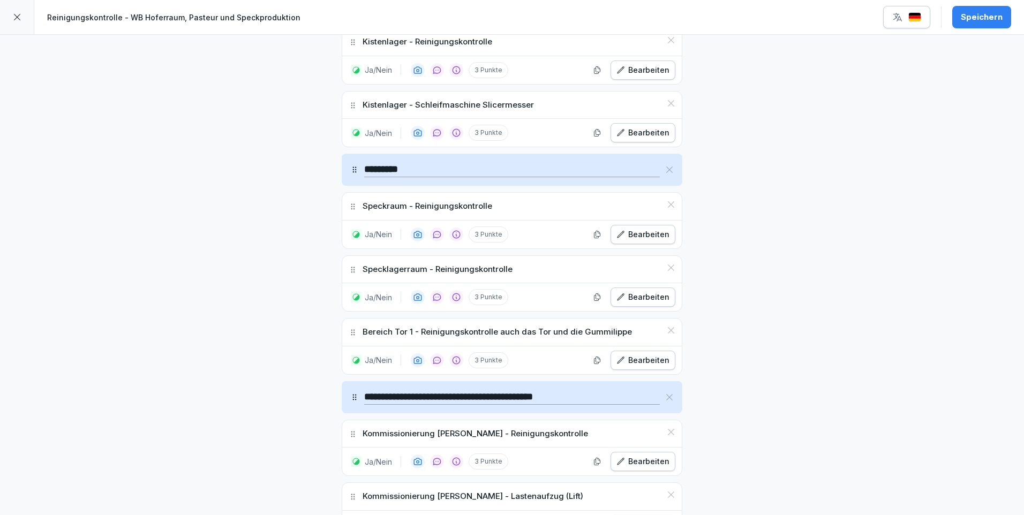
click at [641, 365] on div "Bearbeiten" at bounding box center [642, 360] width 53 height 12
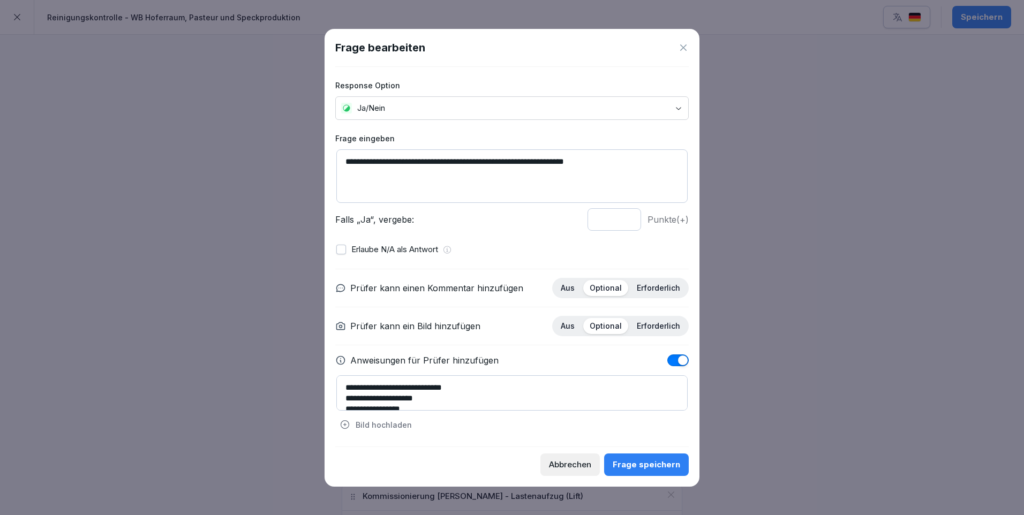
click at [509, 396] on textarea "**********" at bounding box center [511, 392] width 351 height 35
click at [414, 397] on textarea "**********" at bounding box center [511, 392] width 351 height 35
type textarea "**********"
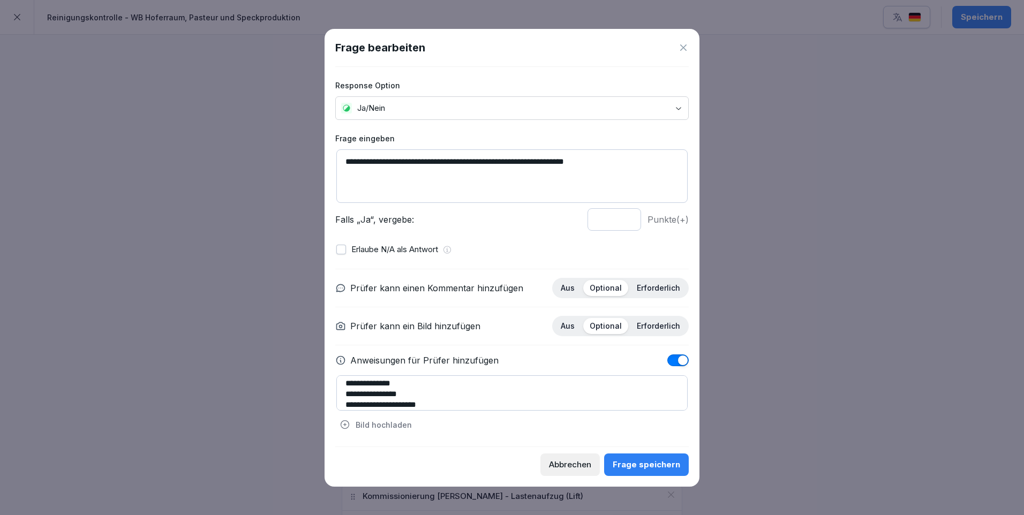
click at [604, 161] on textarea "**********" at bounding box center [511, 176] width 351 height 54
type textarea "**********"
click at [650, 460] on div "Frage speichern" at bounding box center [645, 465] width 67 height 12
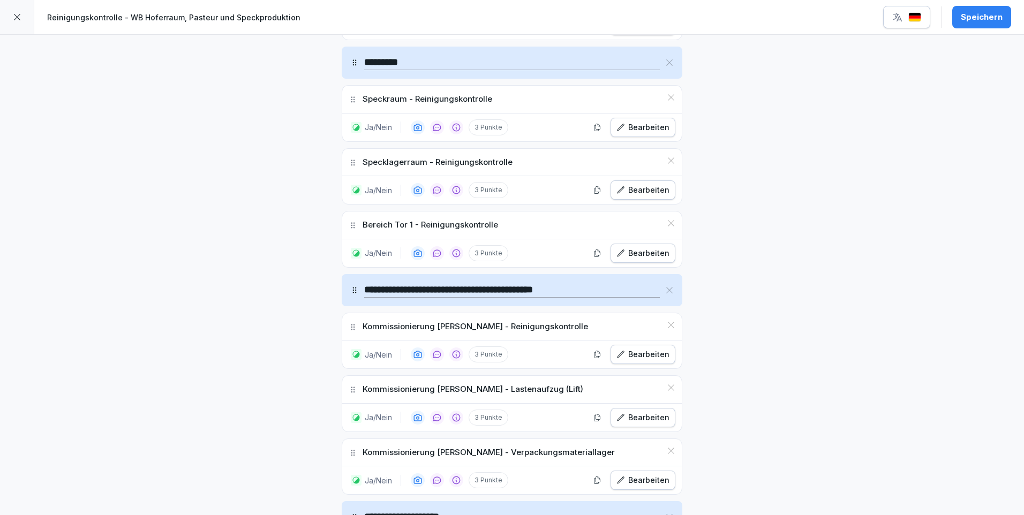
scroll to position [910, 0]
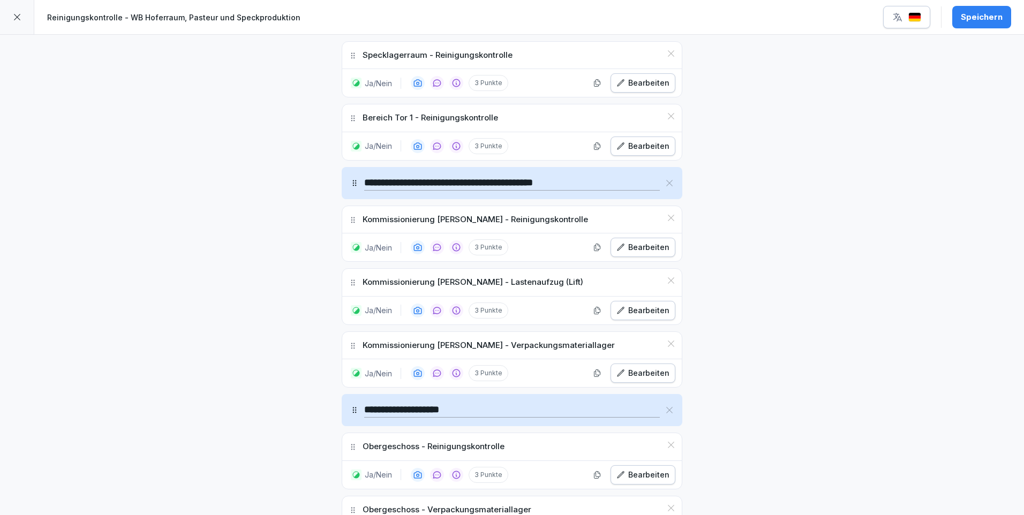
click at [650, 311] on div "Bearbeiten" at bounding box center [642, 311] width 53 height 12
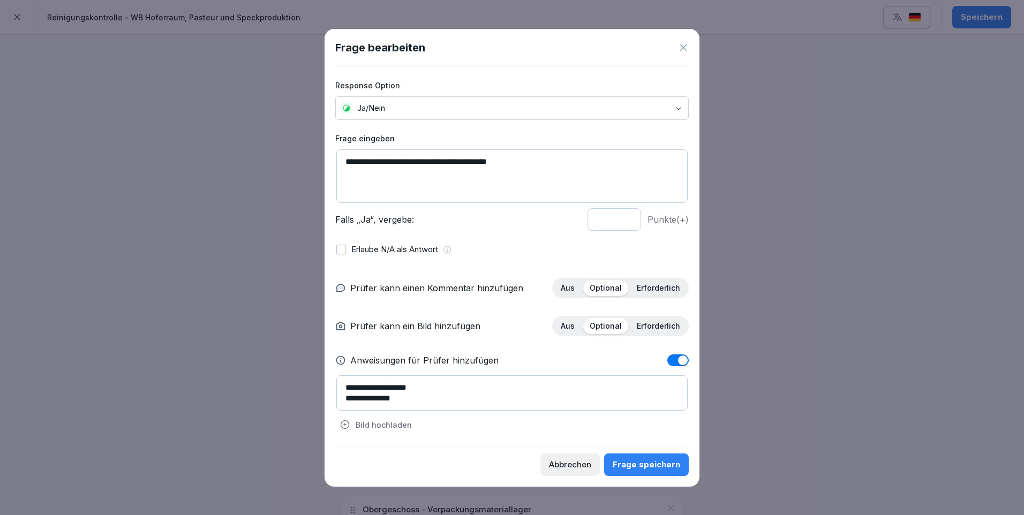
click at [638, 463] on div "Frage speichern" at bounding box center [645, 465] width 67 height 12
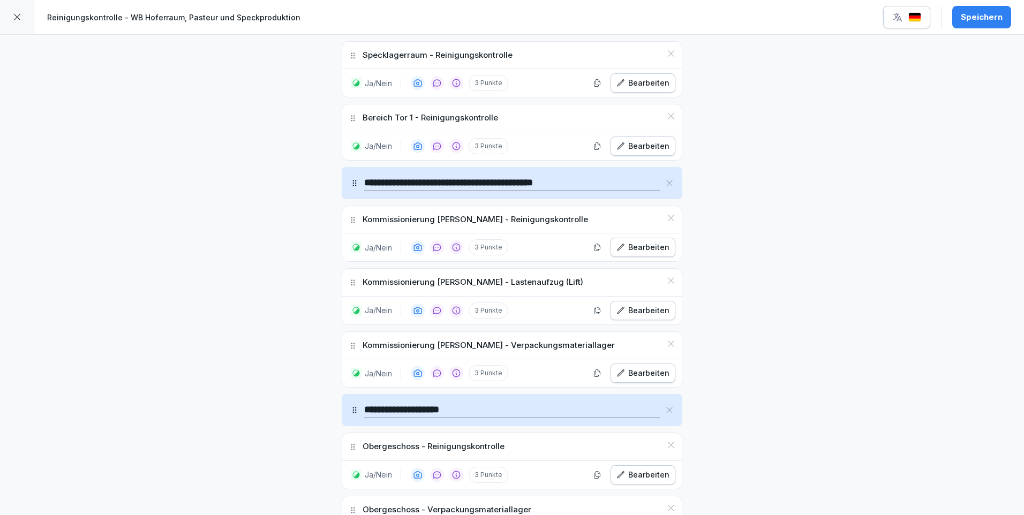
click at [990, 17] on div "Speichern" at bounding box center [981, 17] width 42 height 12
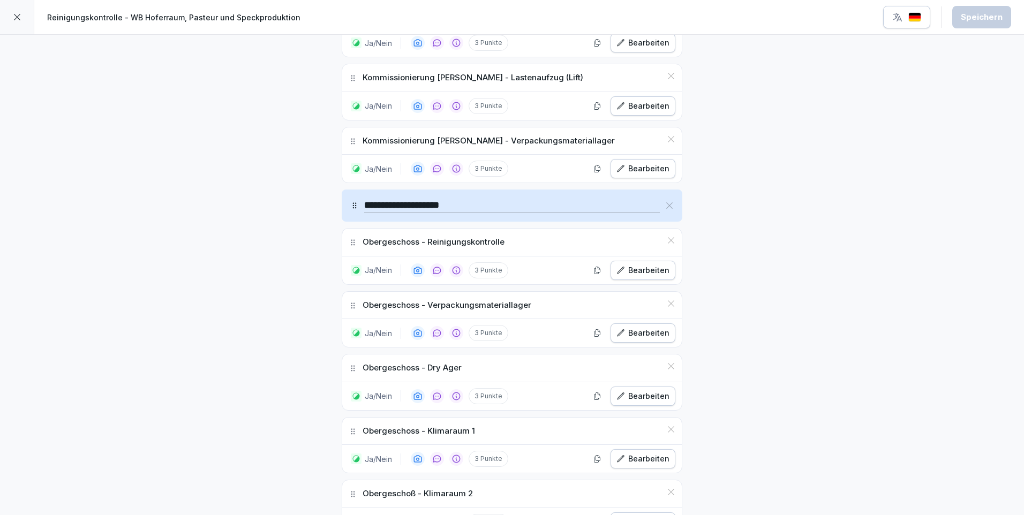
scroll to position [1222, 0]
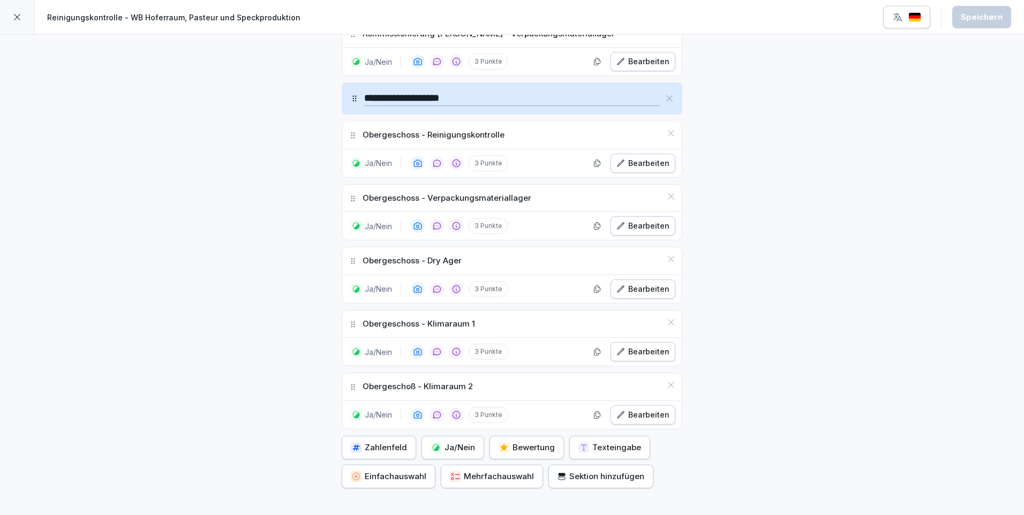
click at [17, 16] on icon at bounding box center [17, 17] width 9 height 9
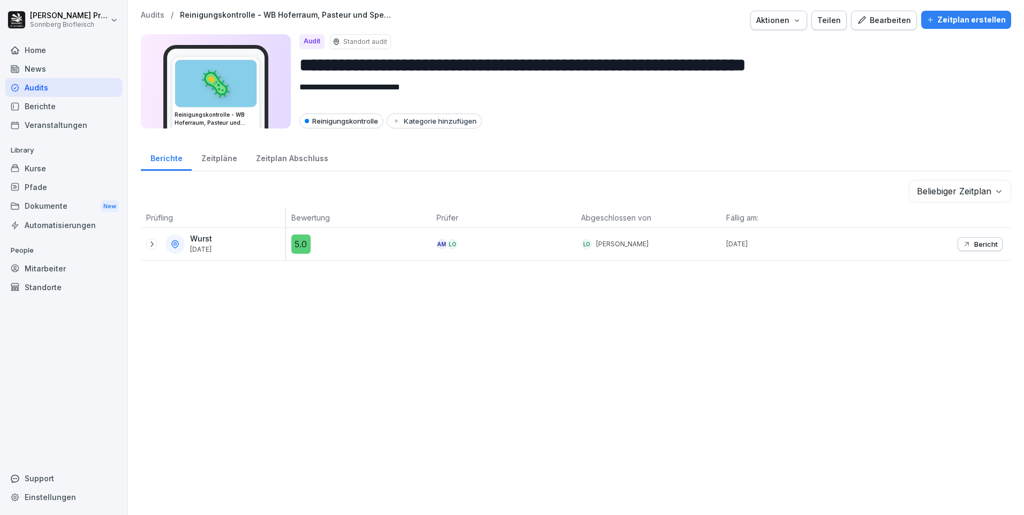
click at [151, 13] on p "Audits" at bounding box center [153, 15] width 24 height 9
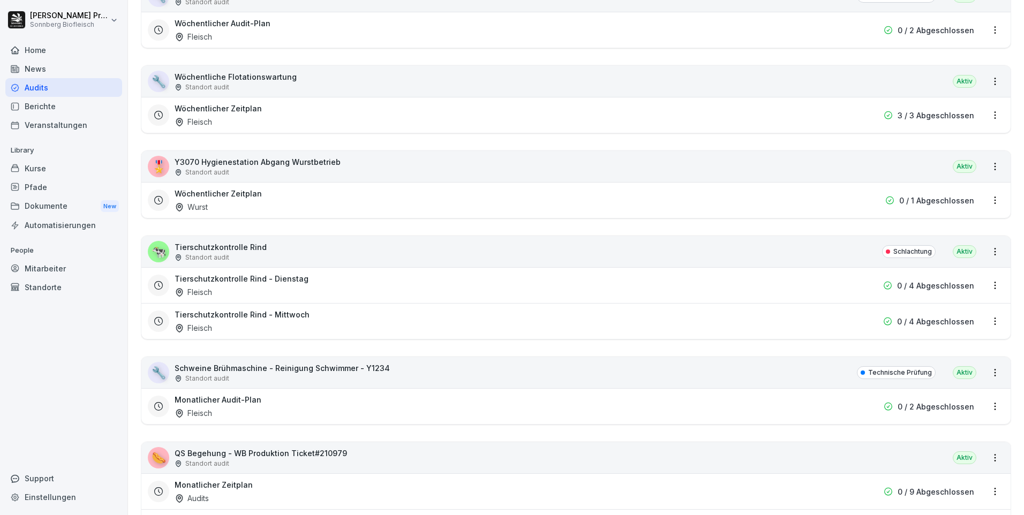
scroll to position [2784, 0]
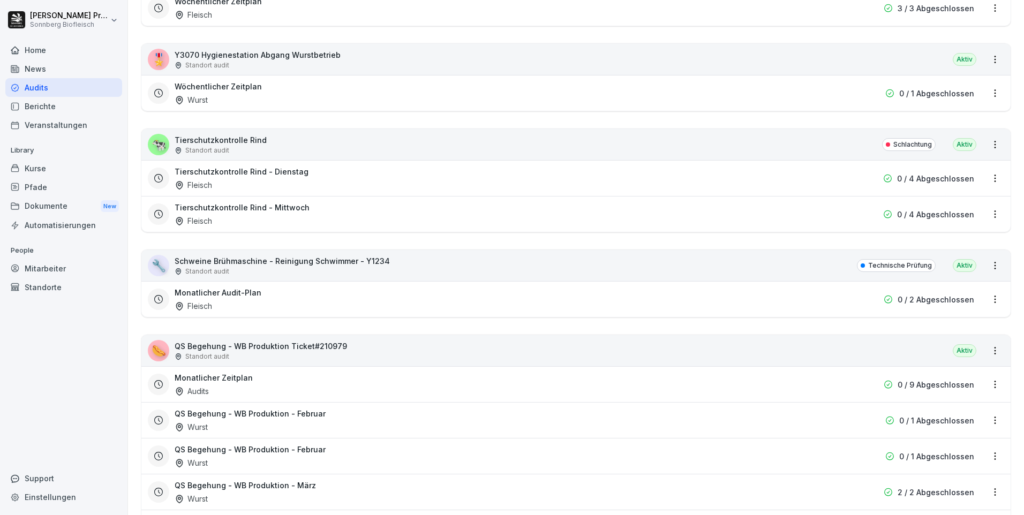
click at [442, 270] on div "🔧 Schweine Brühmaschine - Reinigung [PERSON_NAME] - Y1234 Standort audit Techni…" at bounding box center [575, 265] width 869 height 31
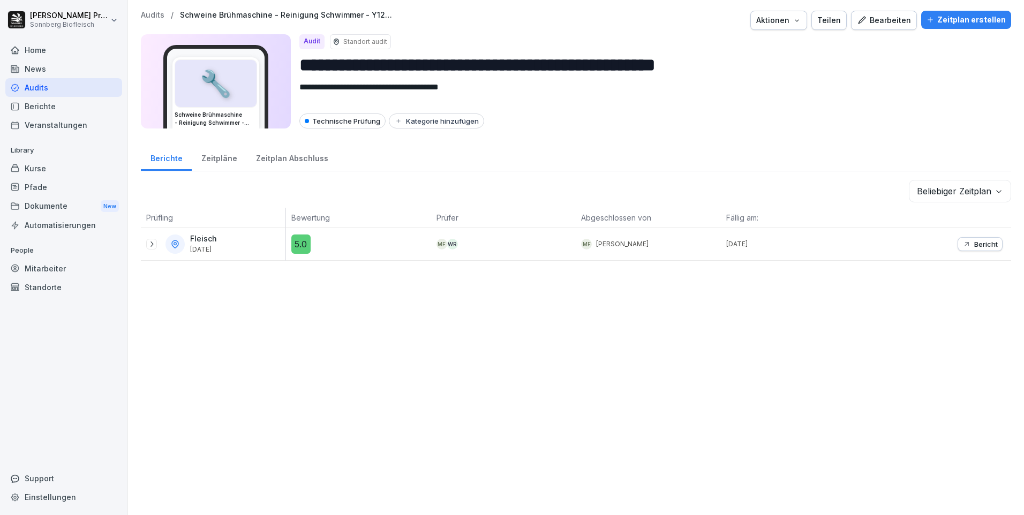
click at [149, 241] on icon at bounding box center [151, 244] width 9 height 9
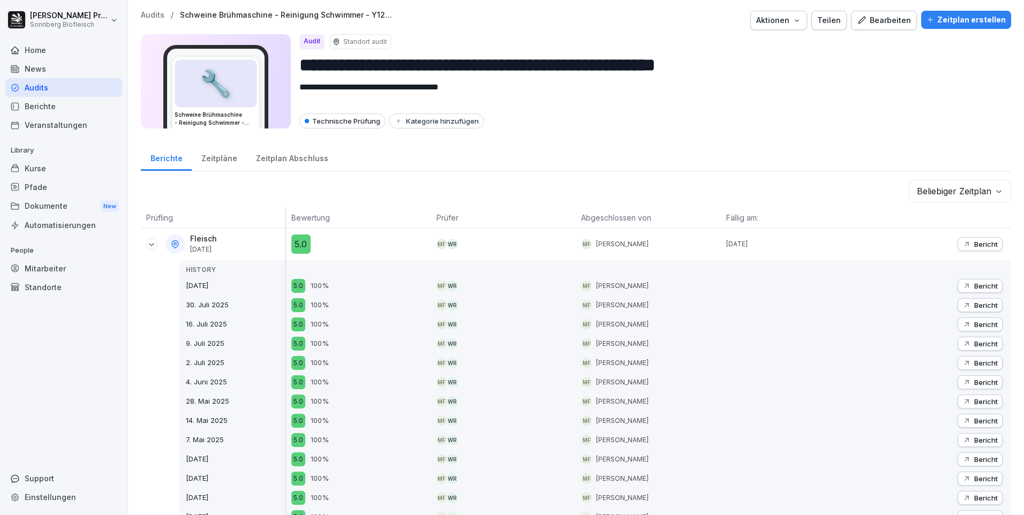
click at [217, 159] on div "Zeitpläne" at bounding box center [219, 156] width 55 height 27
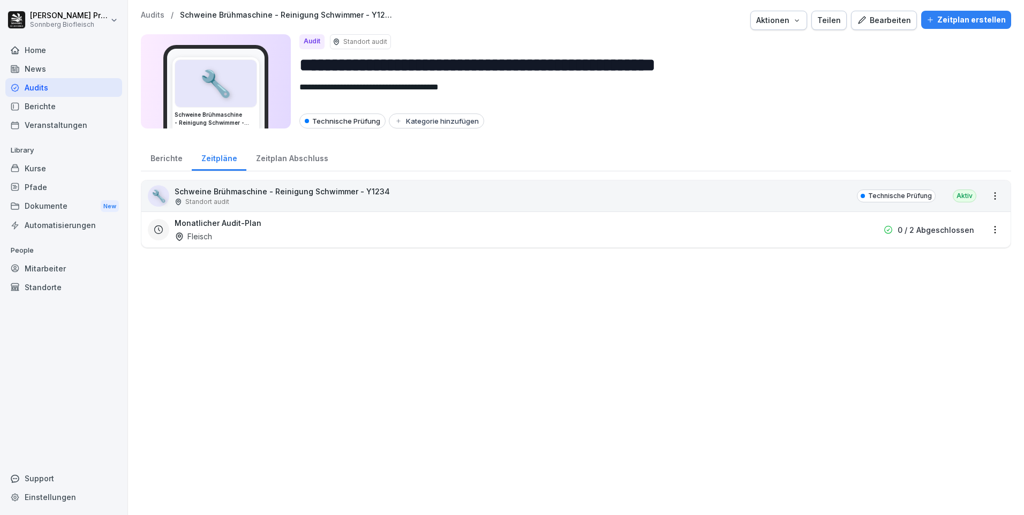
click at [163, 158] on div "Berichte" at bounding box center [166, 156] width 51 height 27
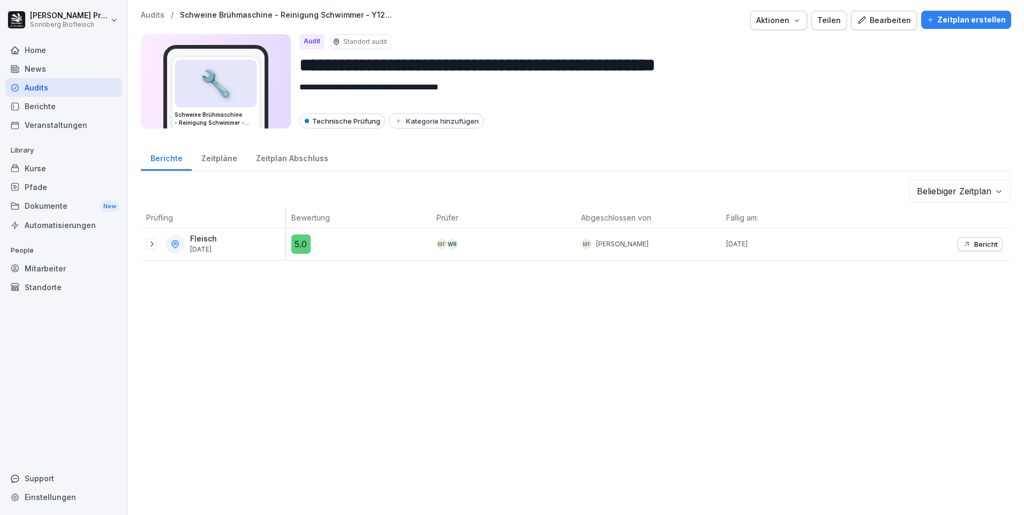
click at [153, 16] on p "Audits" at bounding box center [153, 15] width 24 height 9
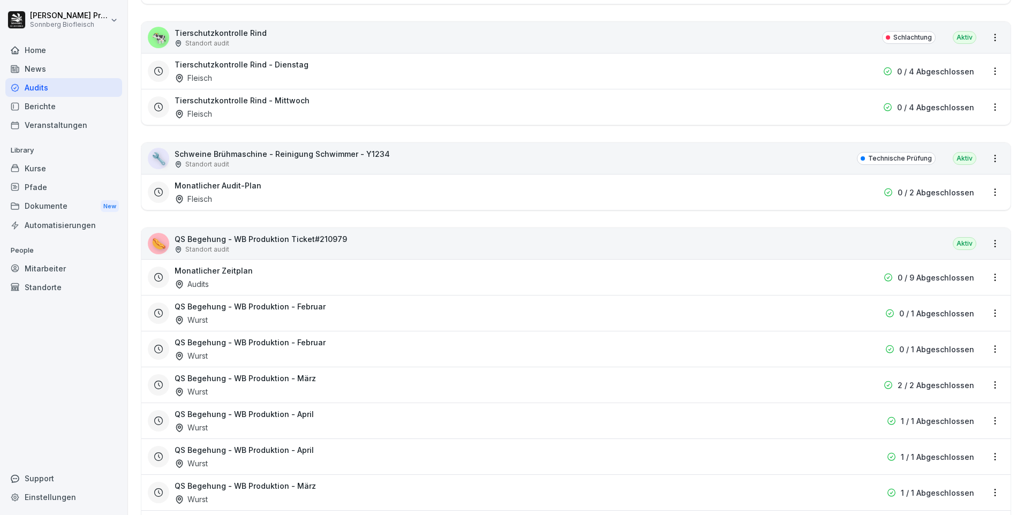
scroll to position [3052, 0]
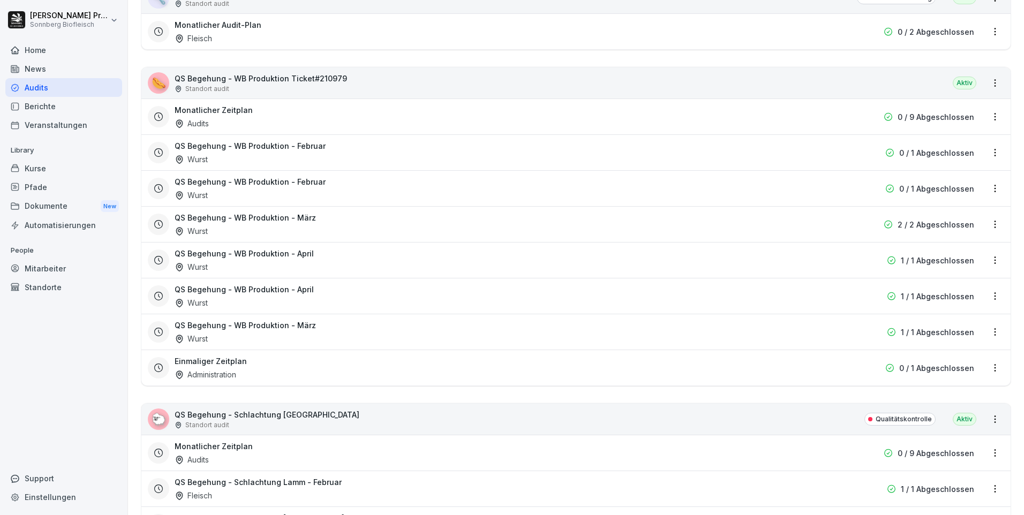
click at [325, 109] on div "Monatlicher Zeitplan Audits" at bounding box center [507, 116] width 665 height 25
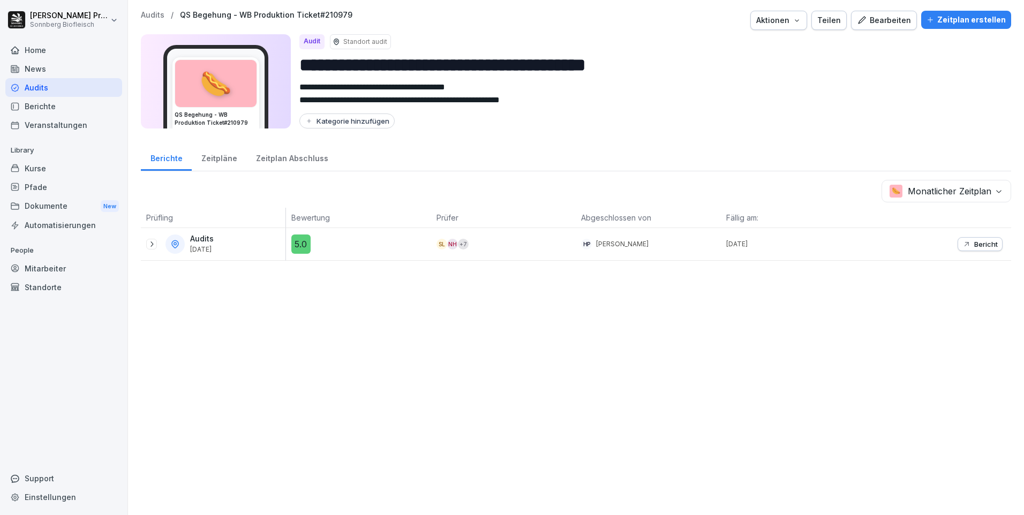
click at [150, 242] on icon at bounding box center [151, 244] width 9 height 9
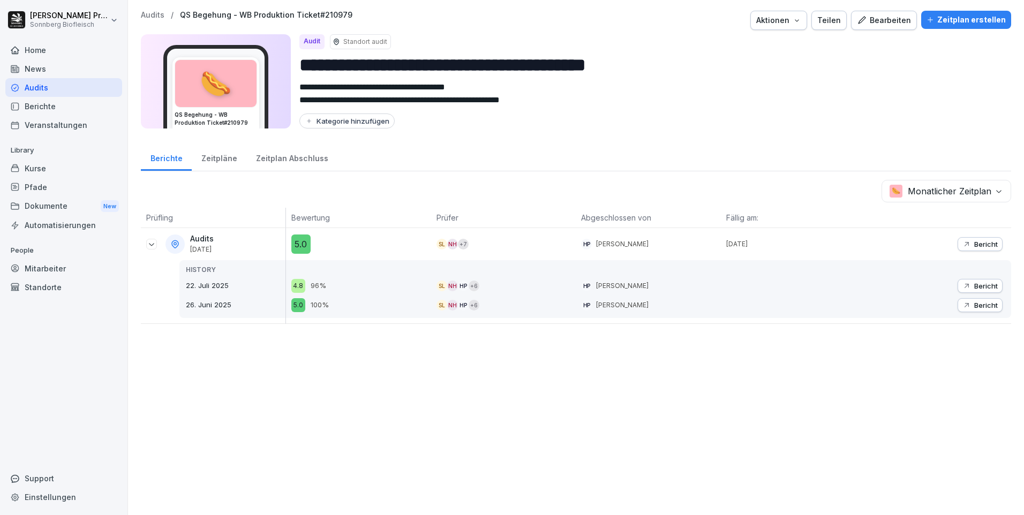
click at [155, 16] on p "Audits" at bounding box center [153, 15] width 24 height 9
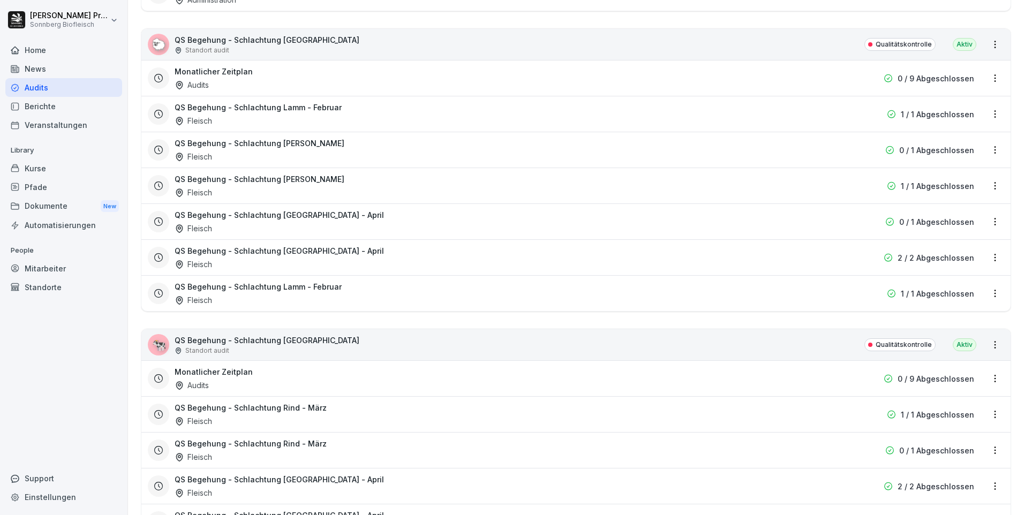
scroll to position [3640, 0]
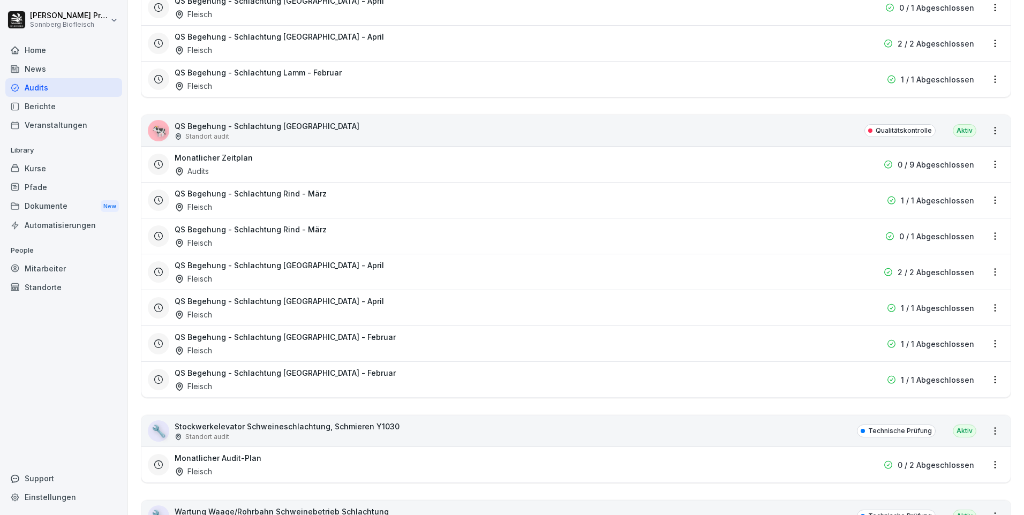
click at [310, 165] on div "Monatlicher Zeitplan Audits" at bounding box center [507, 164] width 665 height 25
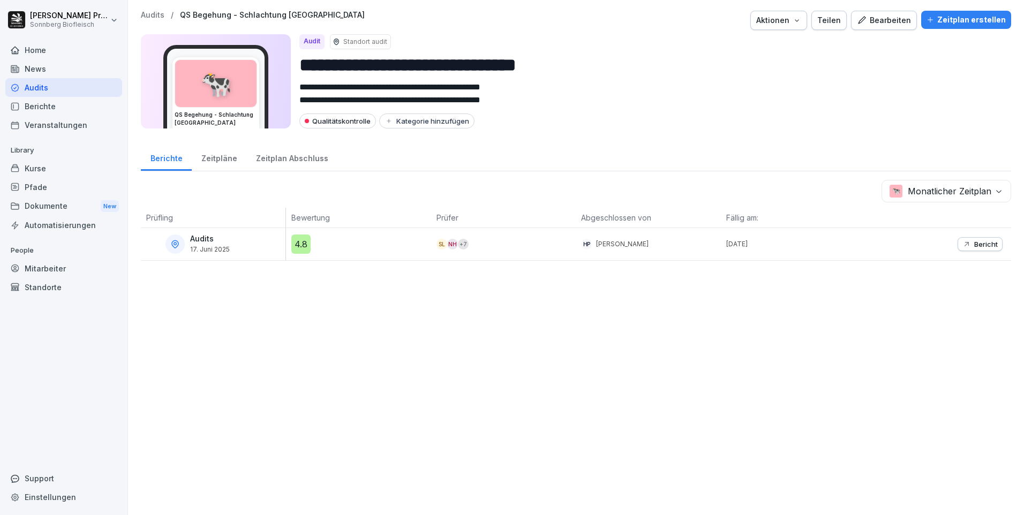
click at [158, 16] on p "Audits" at bounding box center [153, 15] width 24 height 9
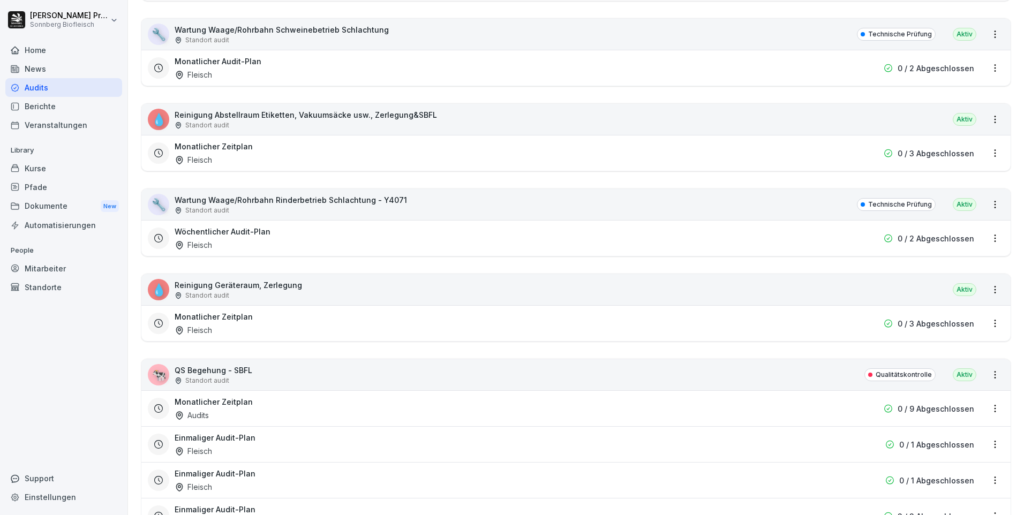
scroll to position [4229, 0]
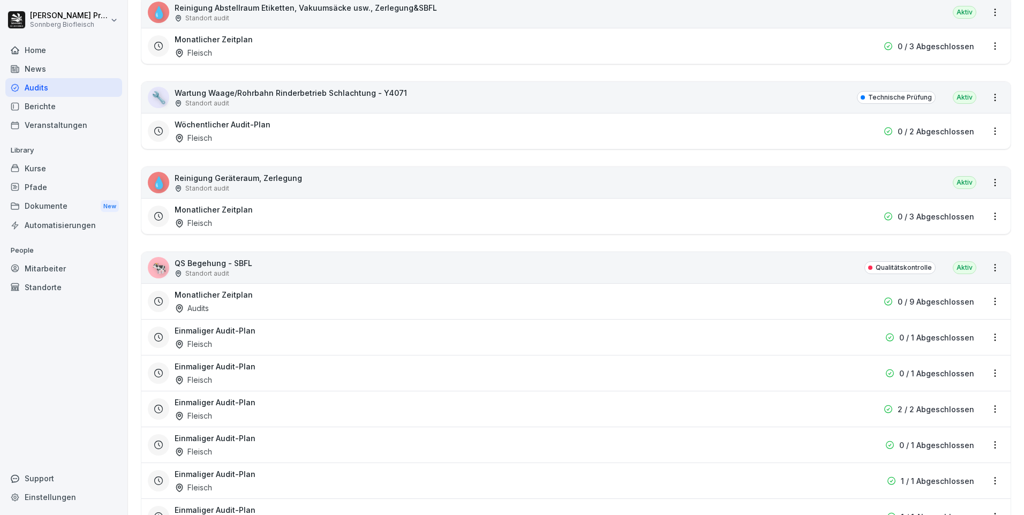
click at [310, 178] on div "💧 Reinigung Geräteraum, Zerlegung Standort audit Aktiv" at bounding box center [575, 182] width 869 height 31
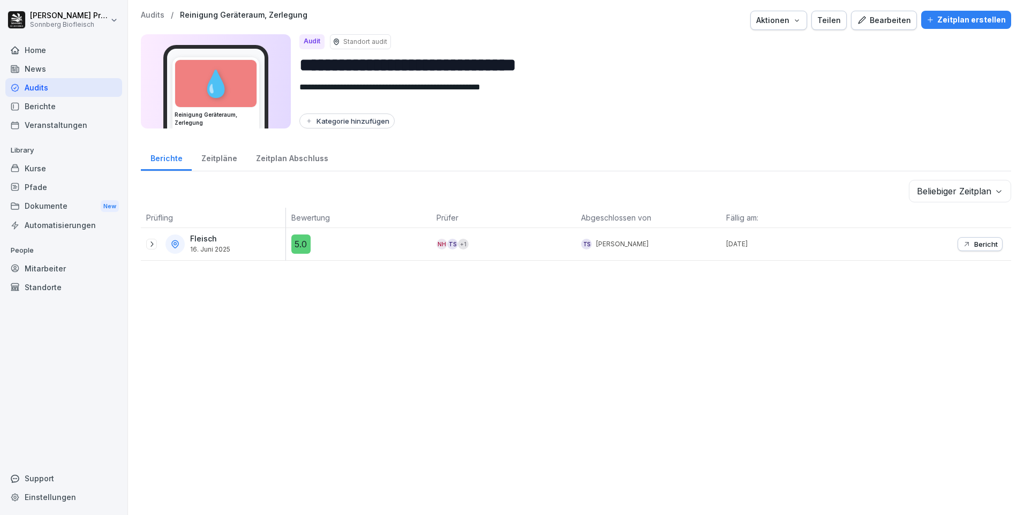
click at [153, 244] on icon at bounding box center [151, 244] width 9 height 9
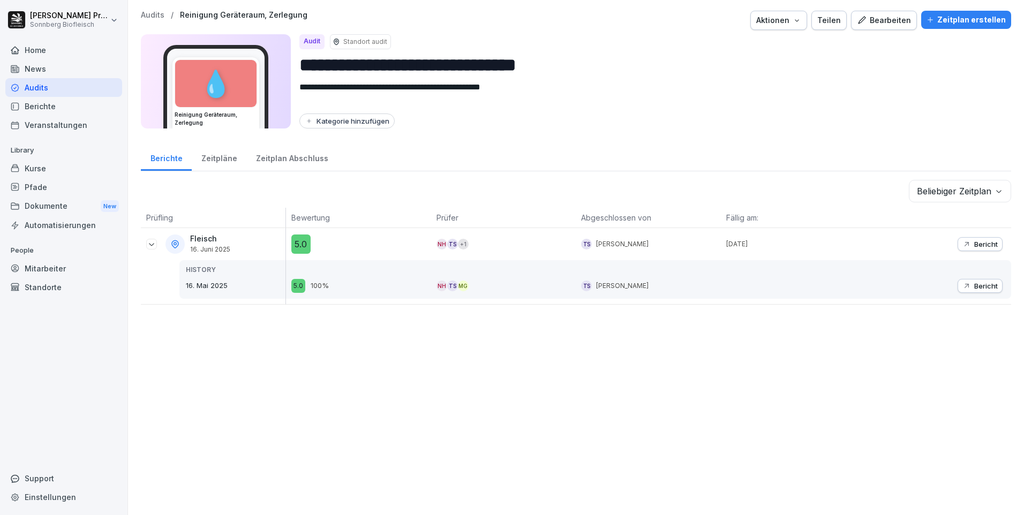
click at [880, 18] on div "Bearbeiten" at bounding box center [884, 20] width 54 height 12
